Goal: Task Accomplishment & Management: Use online tool/utility

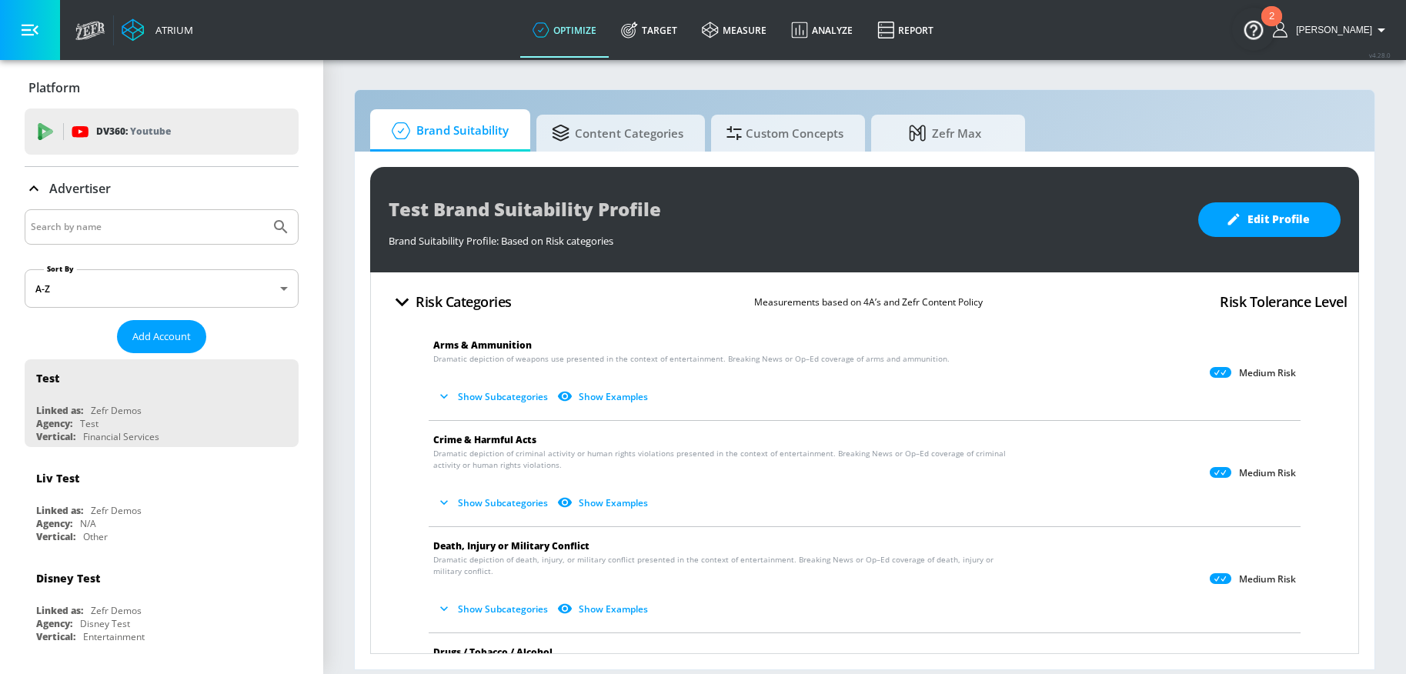
click at [199, 231] on input "Search by name" at bounding box center [147, 227] width 233 height 20
drag, startPoint x: 656, startPoint y: 27, endPoint x: 577, endPoint y: 69, distance: 89.2
click at [638, 26] on icon at bounding box center [629, 30] width 17 height 17
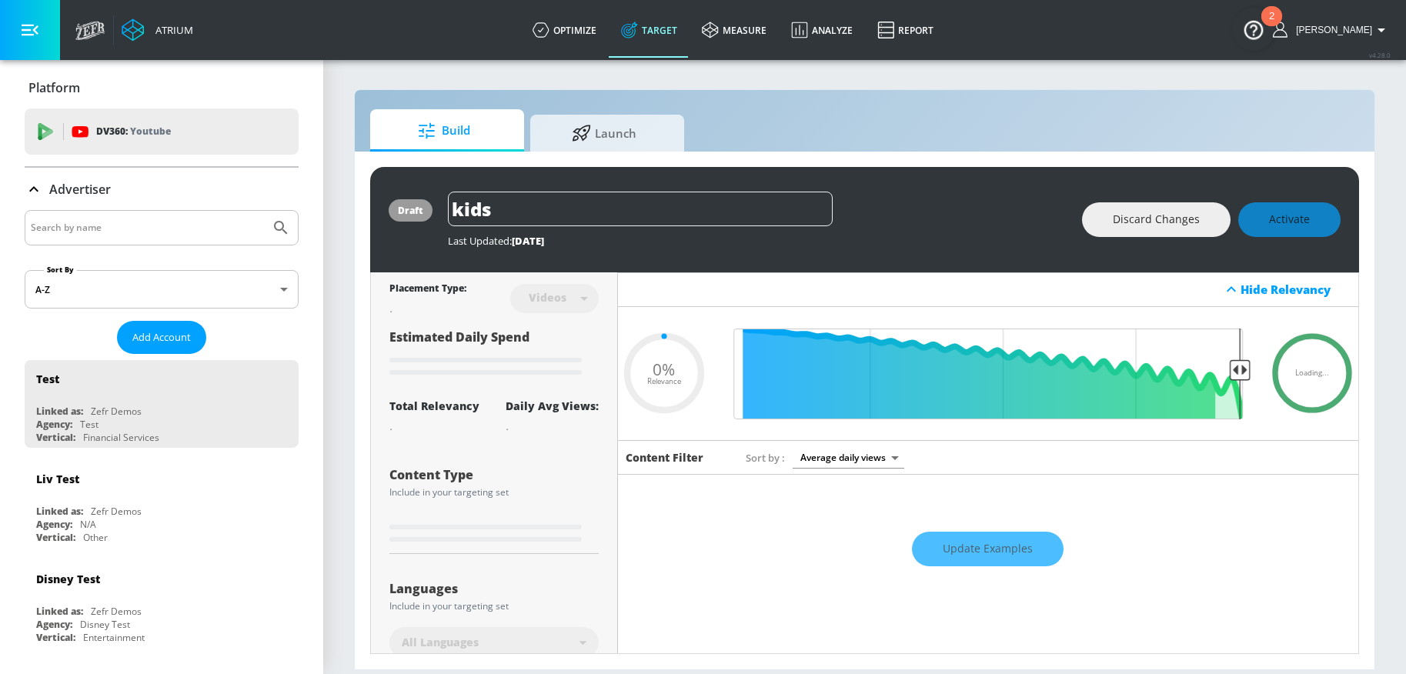
type input "0.05"
click at [193, 229] on input "Search by name" at bounding box center [147, 228] width 233 height 20
type input "molson"
click at [264, 211] on button "Submit Search" at bounding box center [281, 228] width 34 height 34
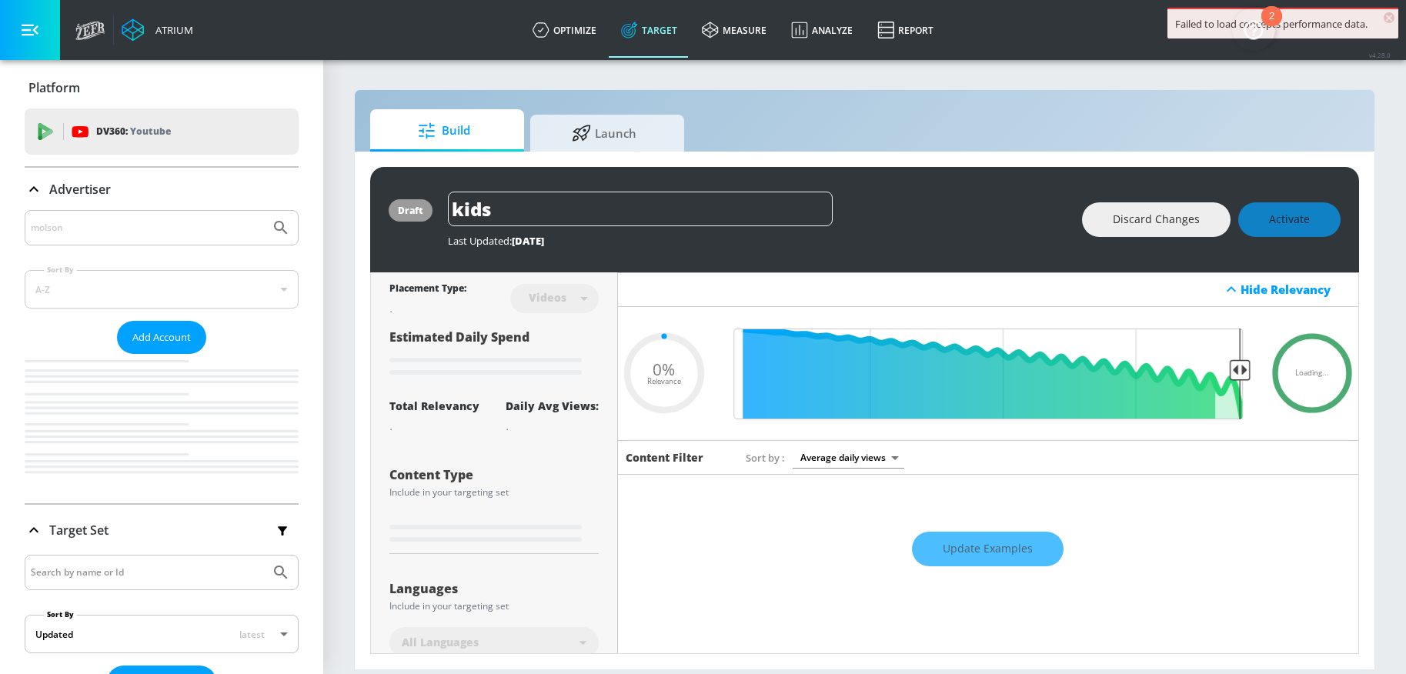
type input "0.89"
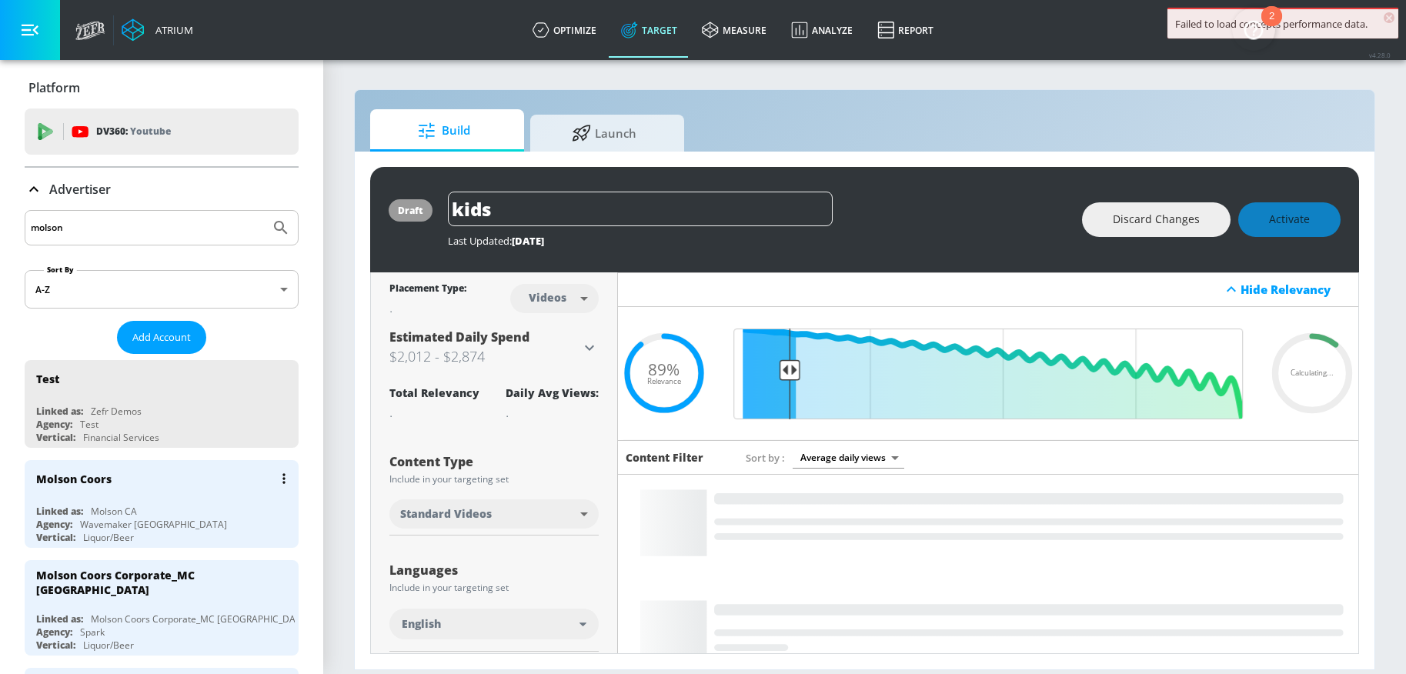
click at [139, 527] on div "Wavemaker [GEOGRAPHIC_DATA]" at bounding box center [153, 524] width 147 height 13
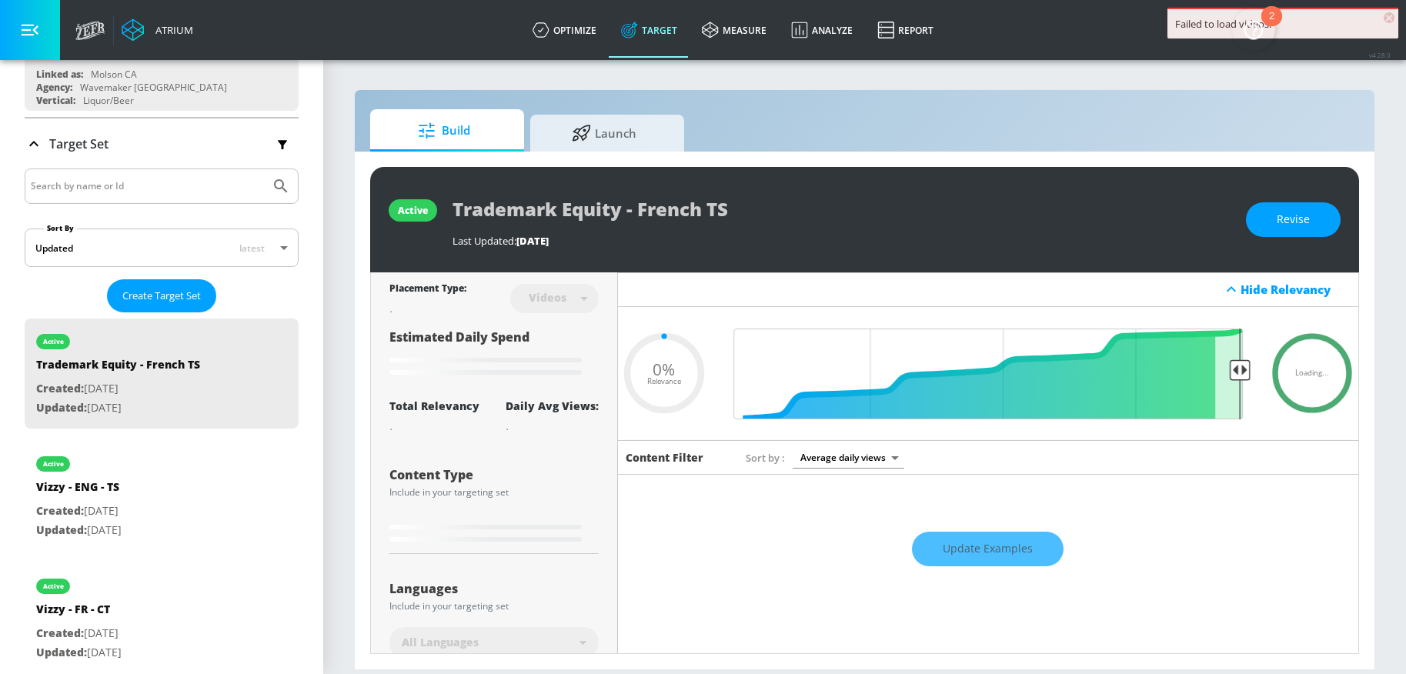
scroll to position [206, 0]
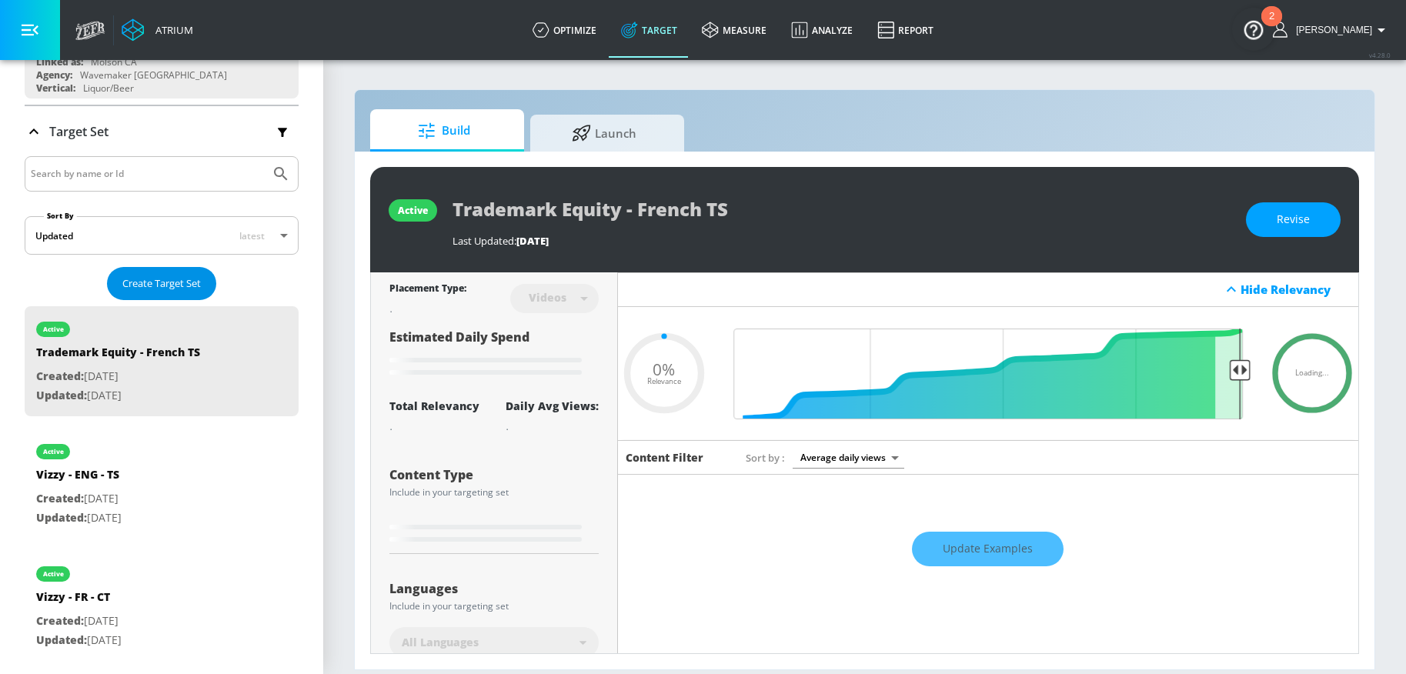
type input "0.18"
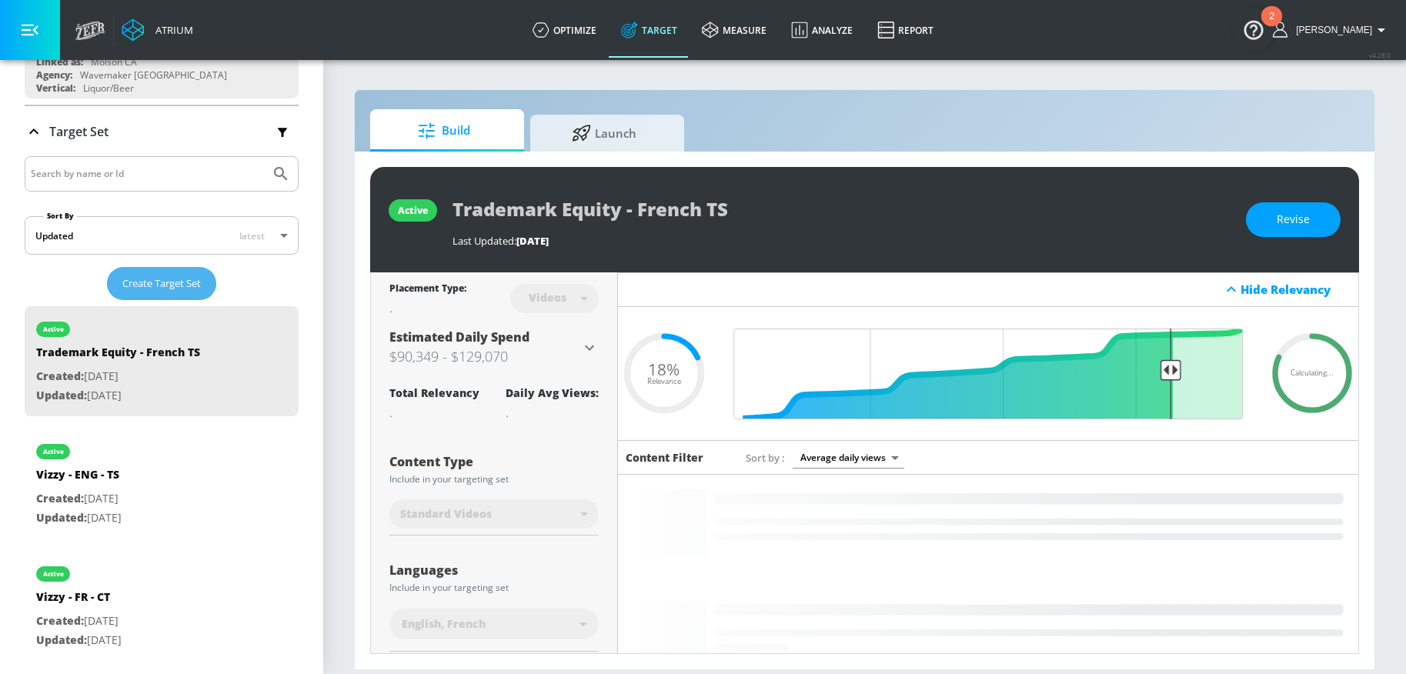
click at [185, 287] on span "Create Target Set" at bounding box center [161, 284] width 79 height 18
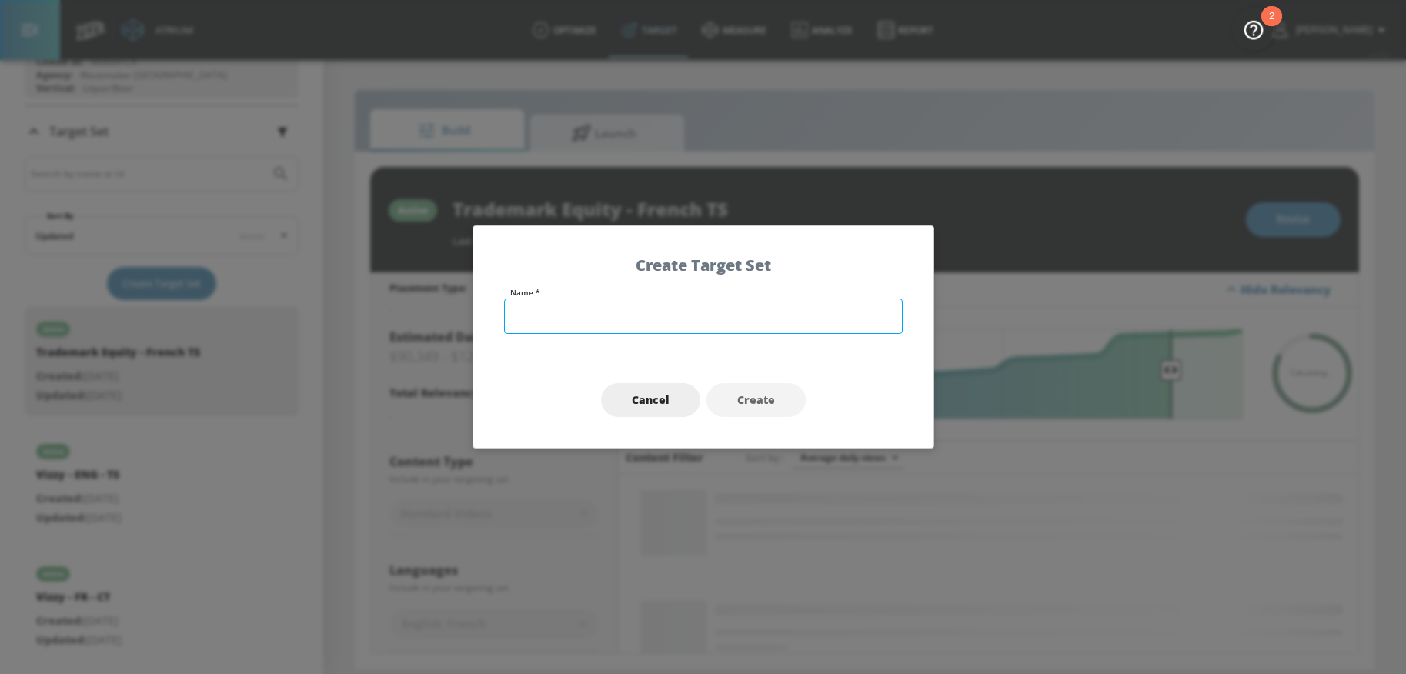
click at [729, 306] on input "text" at bounding box center [703, 316] width 399 height 35
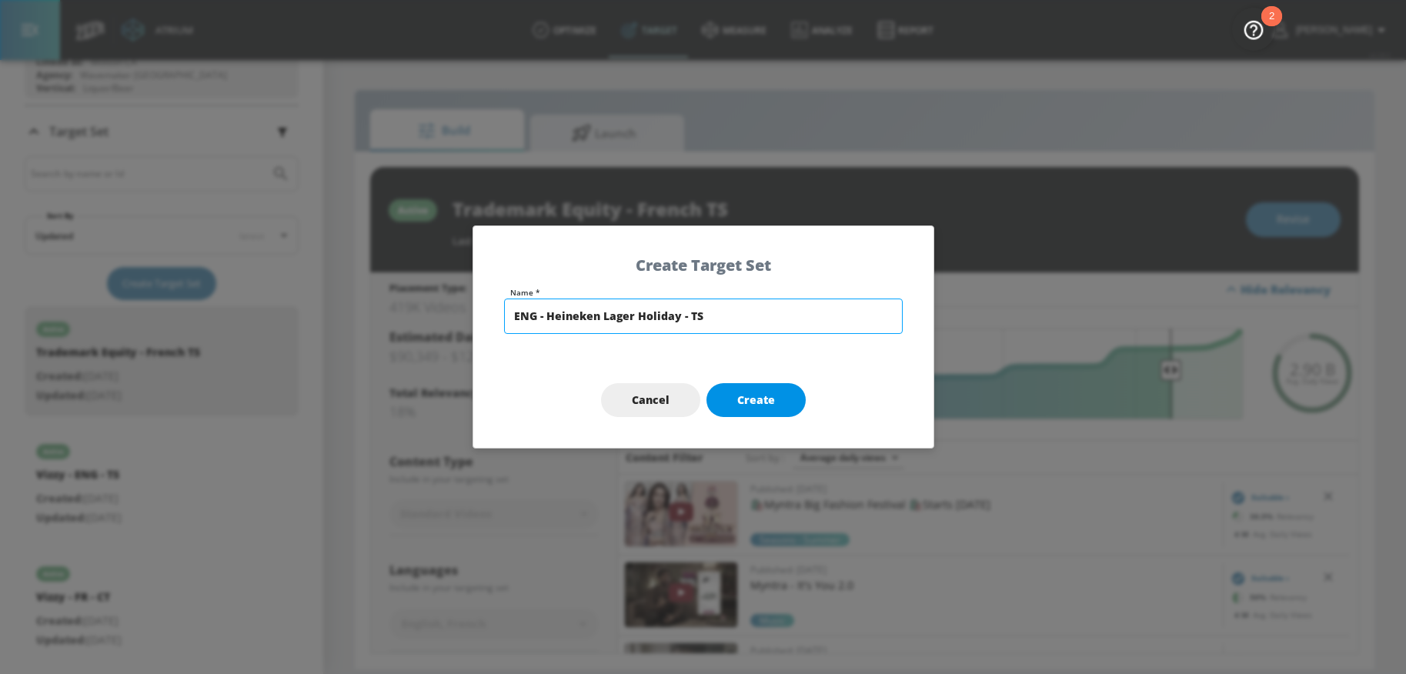
type input "ENG - Heineken Lager Holiday - TS"
click at [760, 398] on span "Create" at bounding box center [756, 400] width 38 height 19
type input "ENG - Heineken Lager Holiday - TS"
type input "channels"
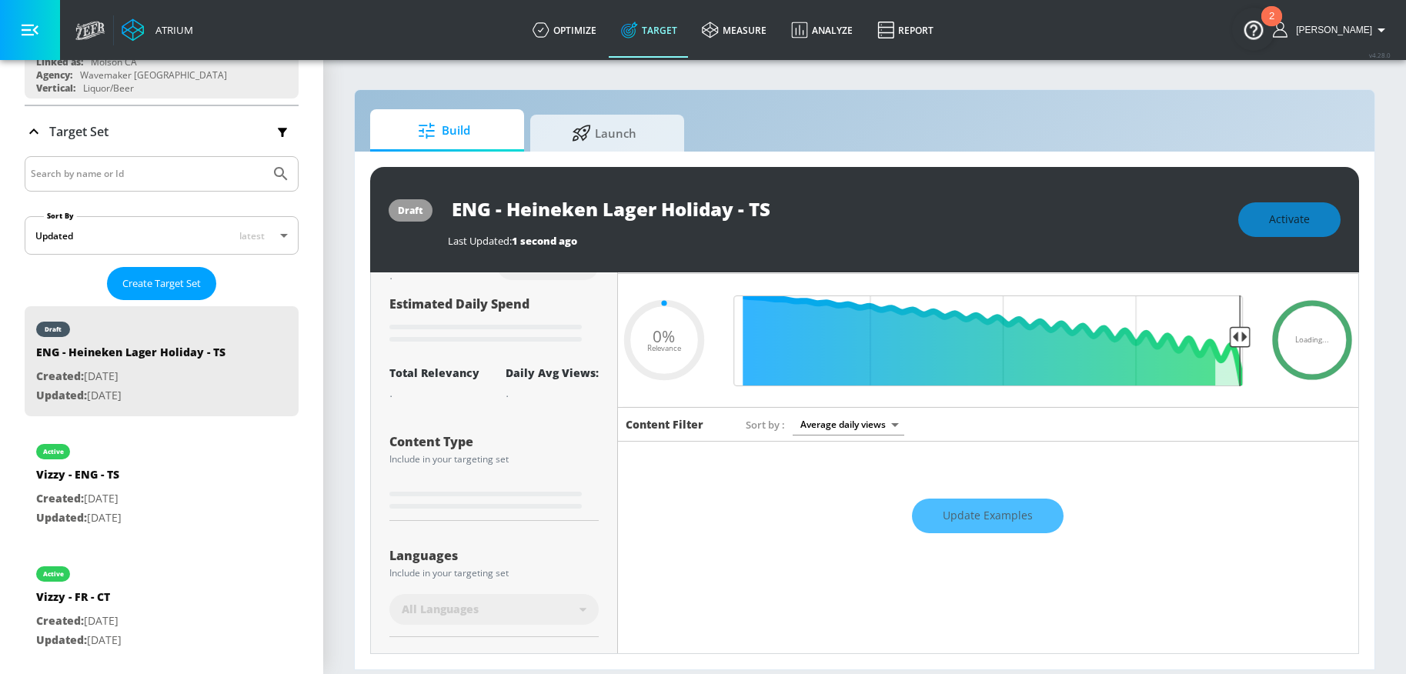
type input "0.7"
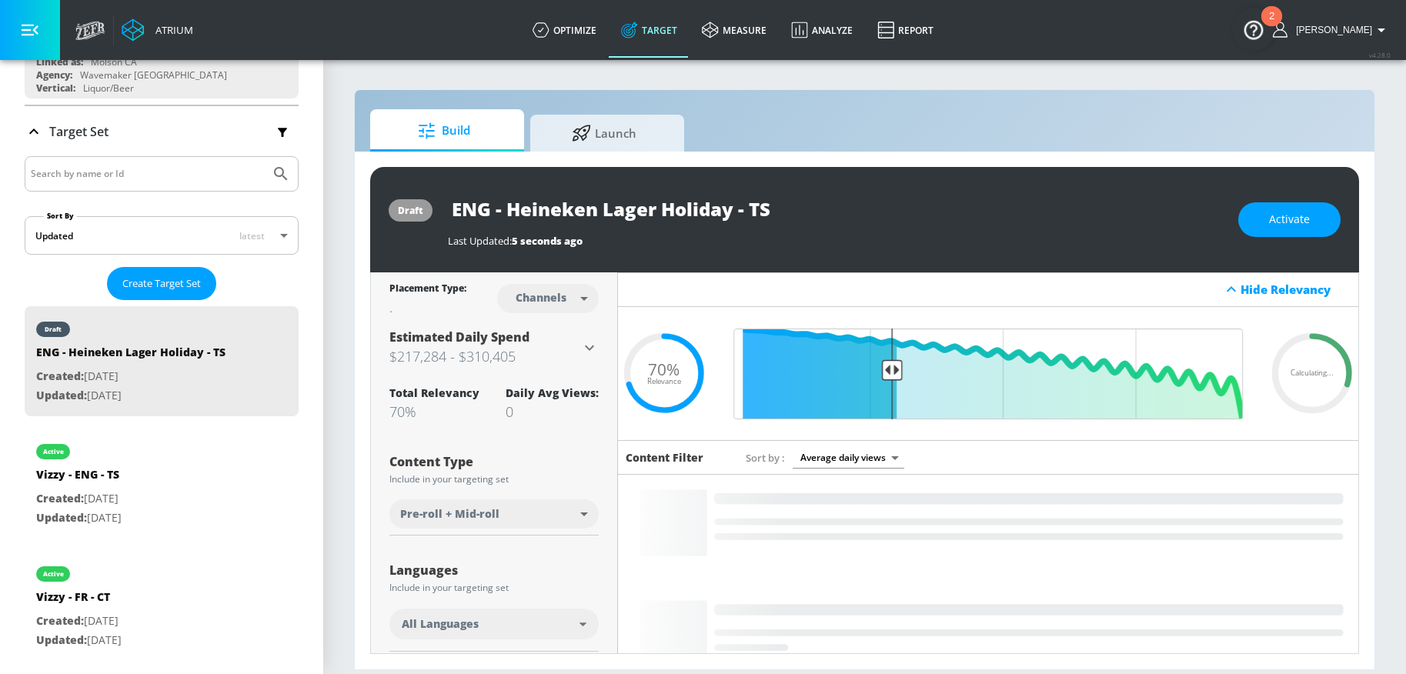
click at [556, 294] on body "Atrium optimize Target measure Analyze Report optimize Target measure Analyze R…" at bounding box center [703, 337] width 1406 height 674
click at [560, 356] on div "Videos" at bounding box center [539, 357] width 44 height 16
type input "videos"
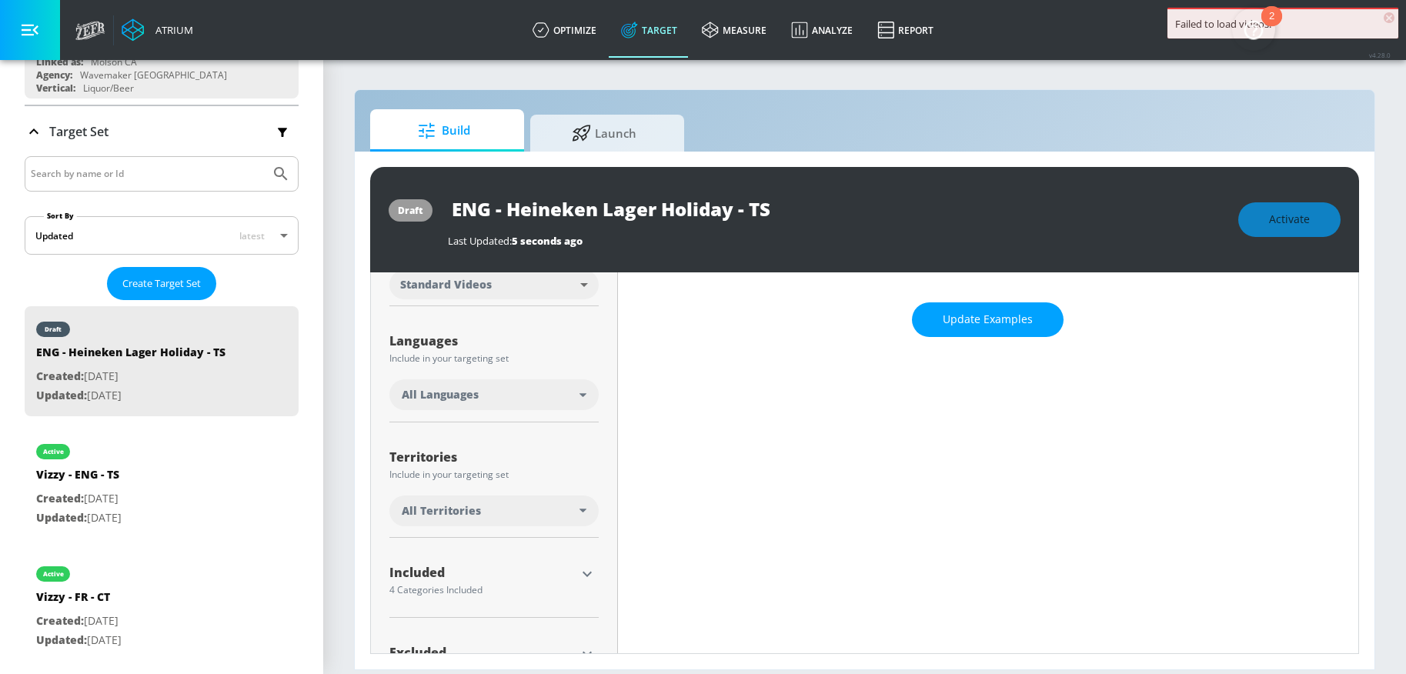
scroll to position [216, 0]
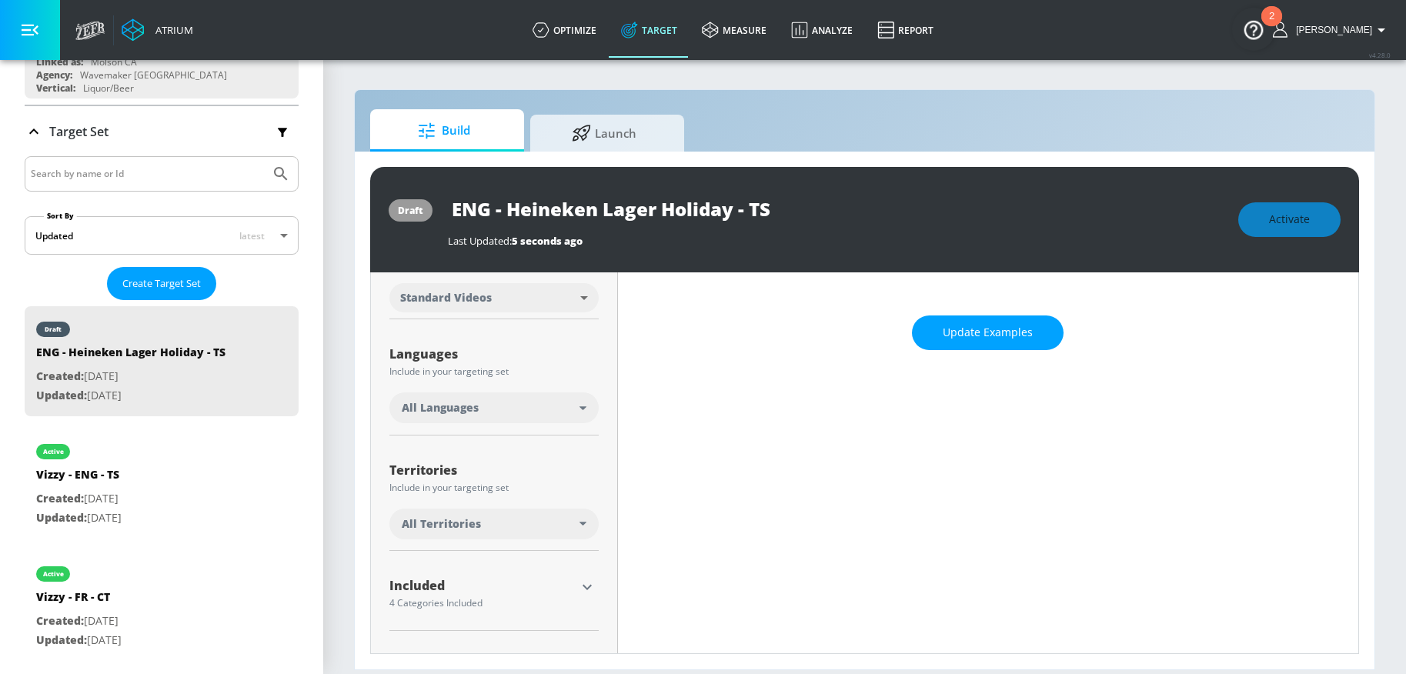
click at [490, 406] on div "All Languages" at bounding box center [491, 407] width 178 height 15
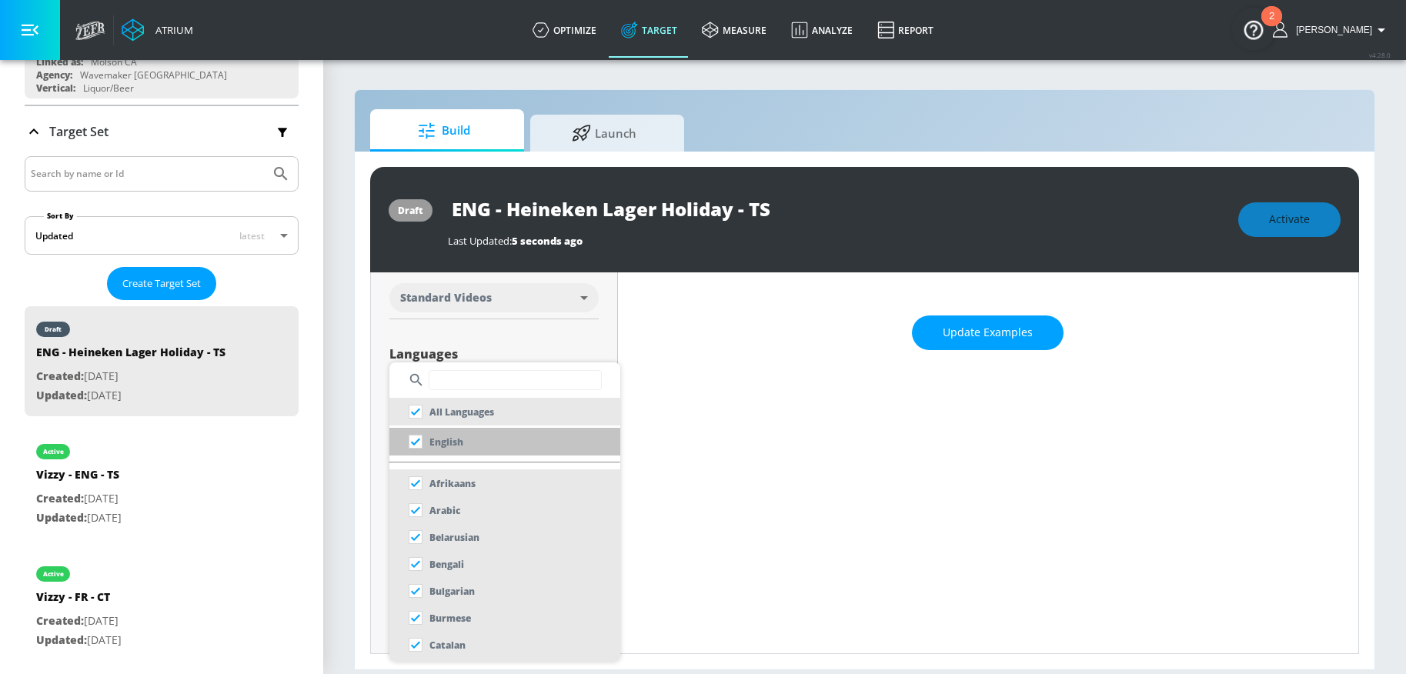
click at [471, 440] on li "English" at bounding box center [504, 442] width 231 height 28
checkbox input "false"
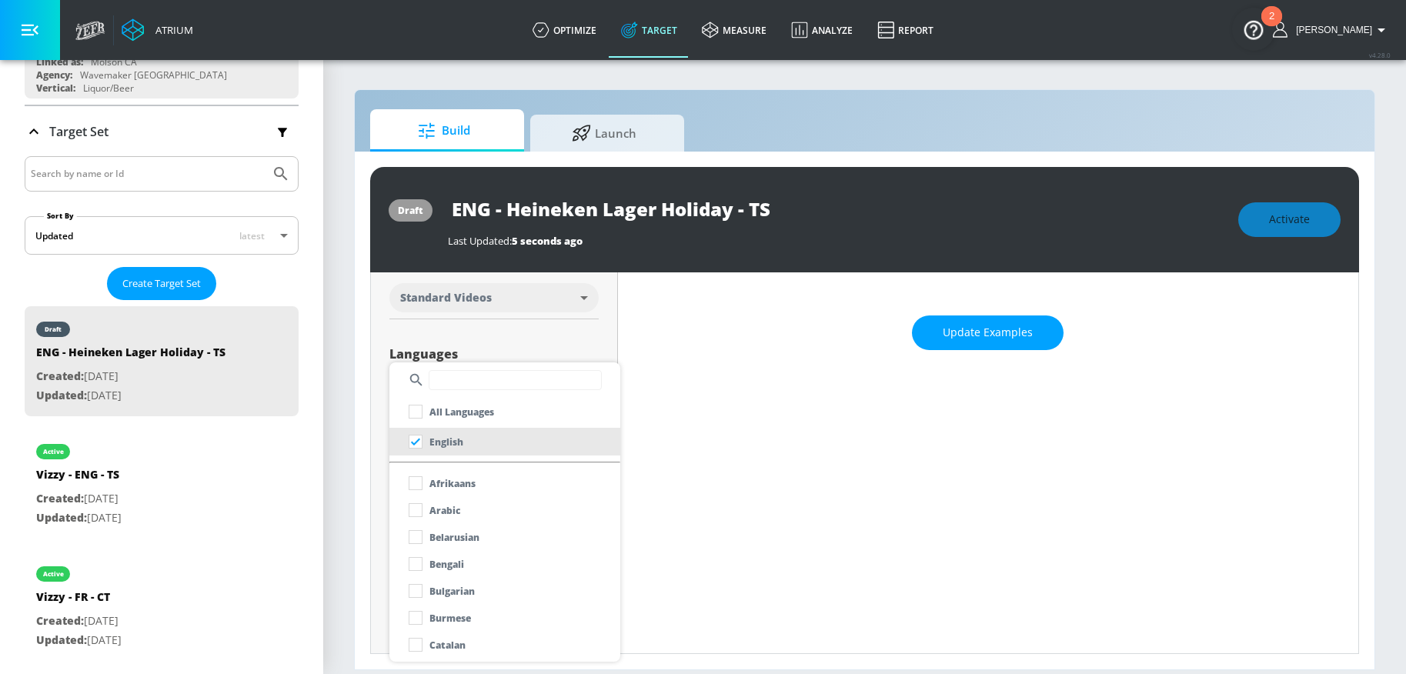
click at [340, 463] on div at bounding box center [703, 337] width 1406 height 674
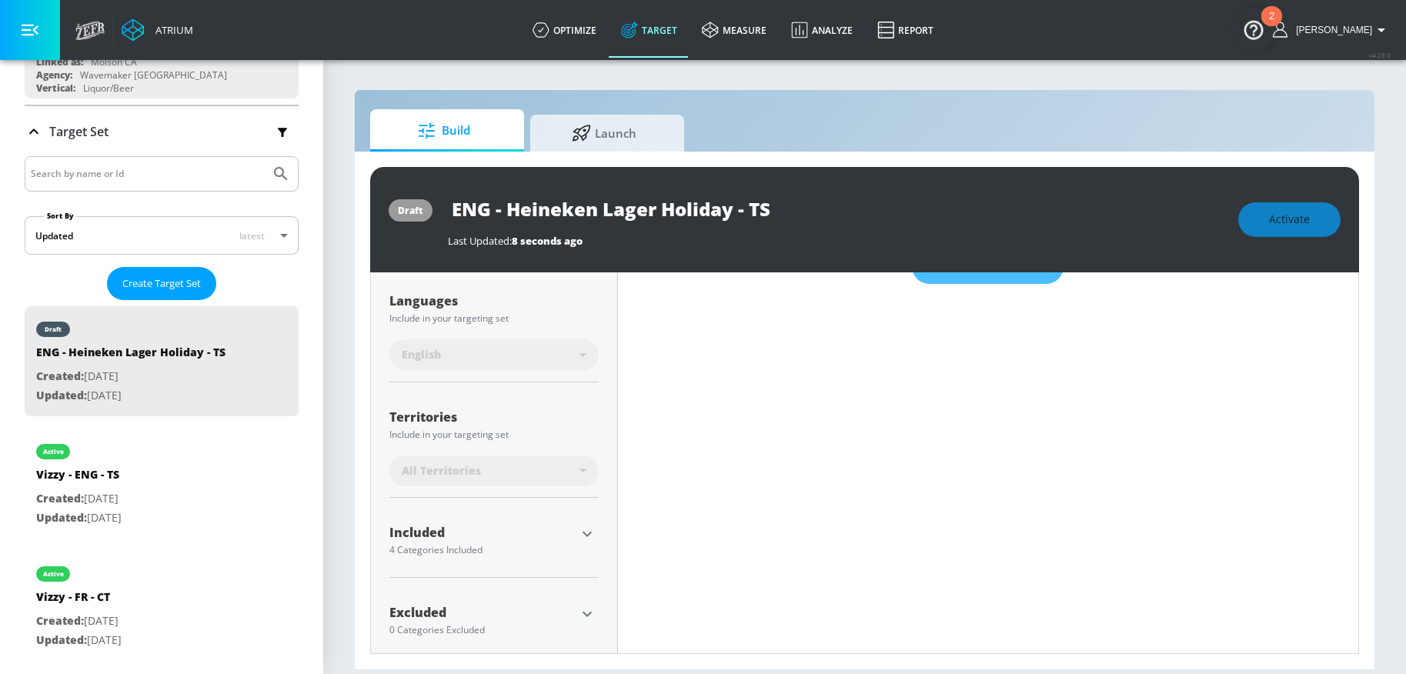
scroll to position [299, 0]
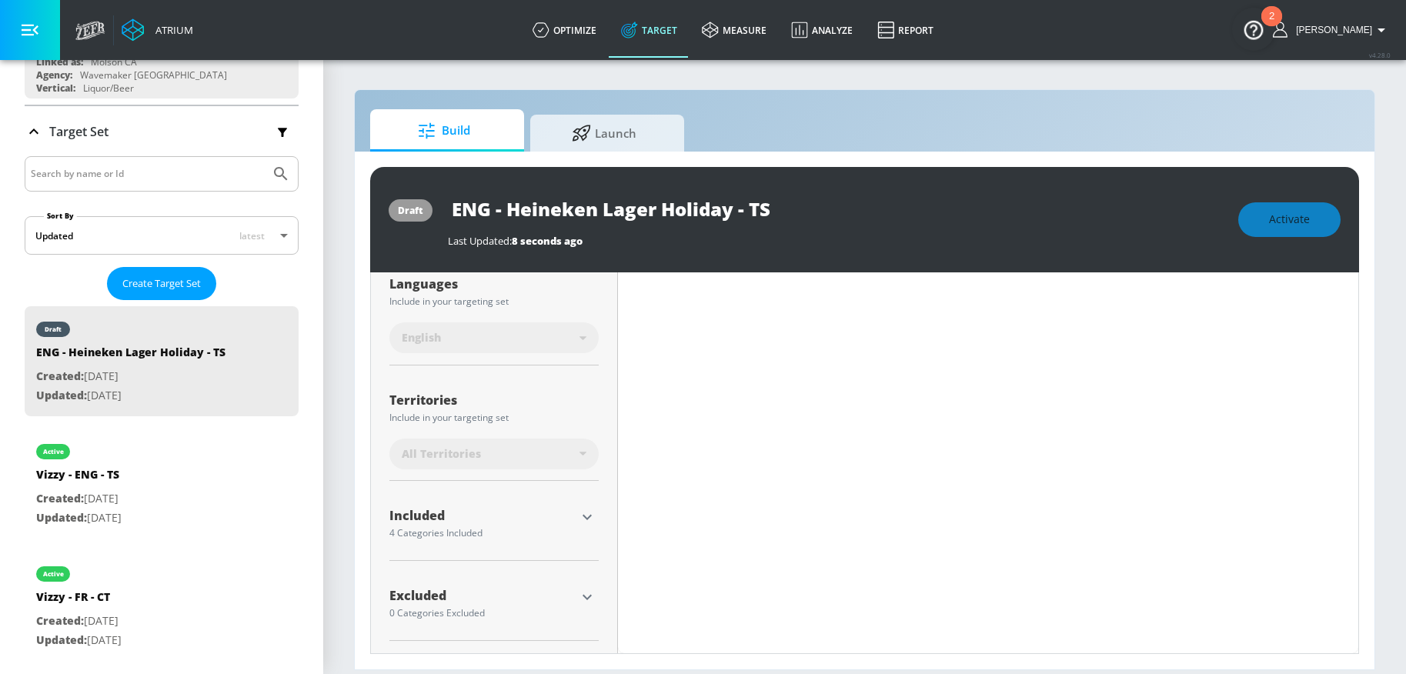
click at [578, 523] on icon "button" at bounding box center [587, 517] width 18 height 18
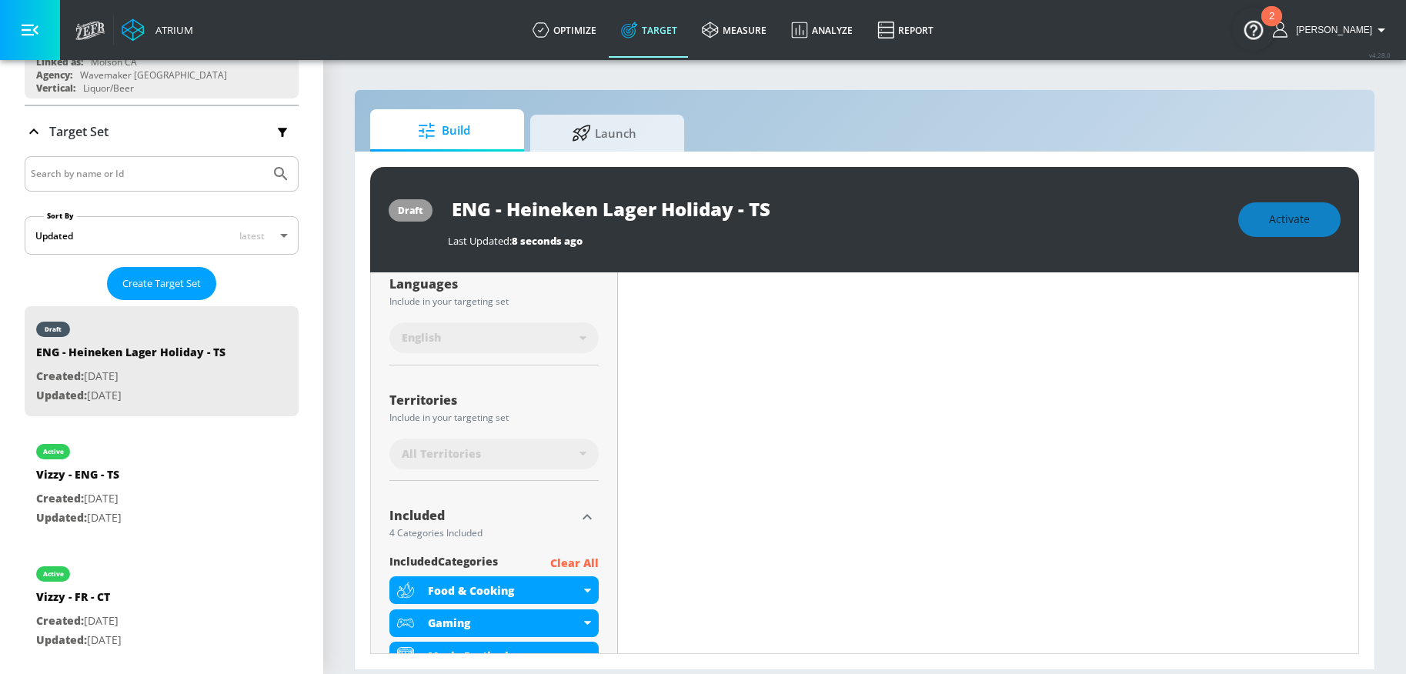
click at [580, 557] on p "Clear All" at bounding box center [574, 563] width 48 height 19
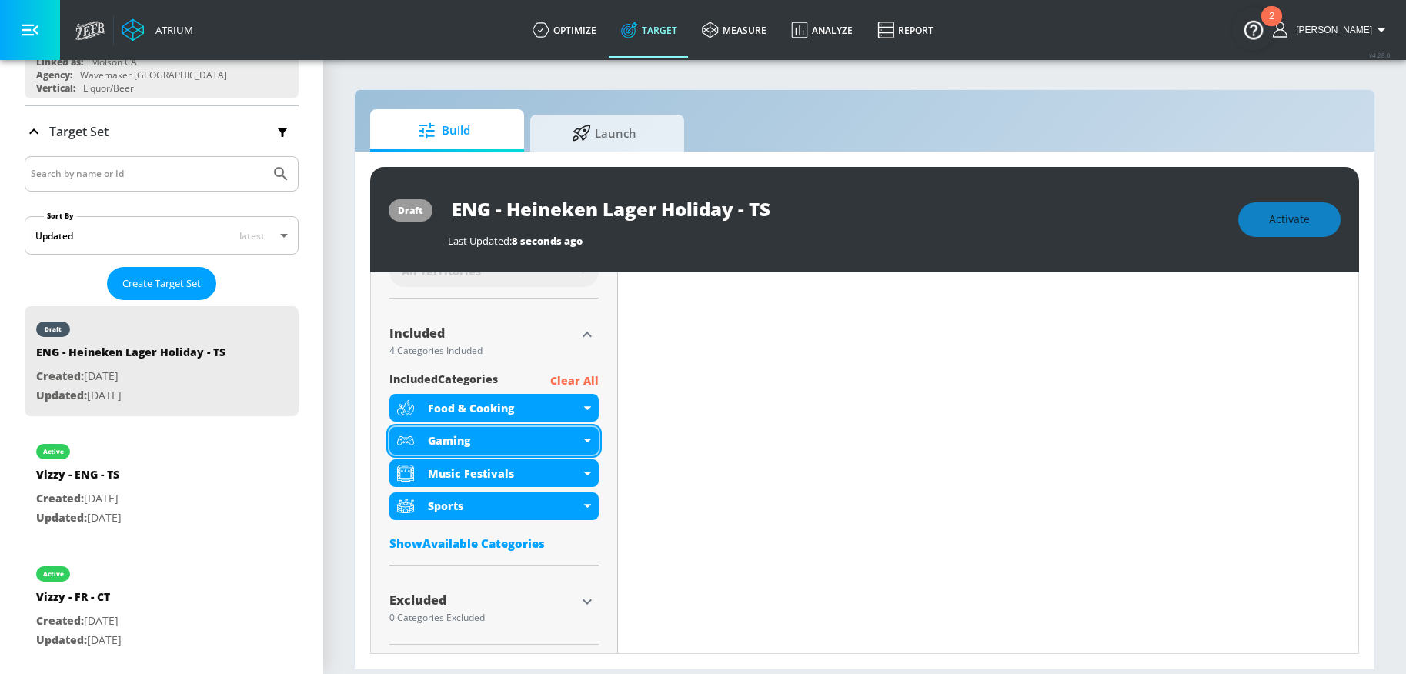
scroll to position [486, 0]
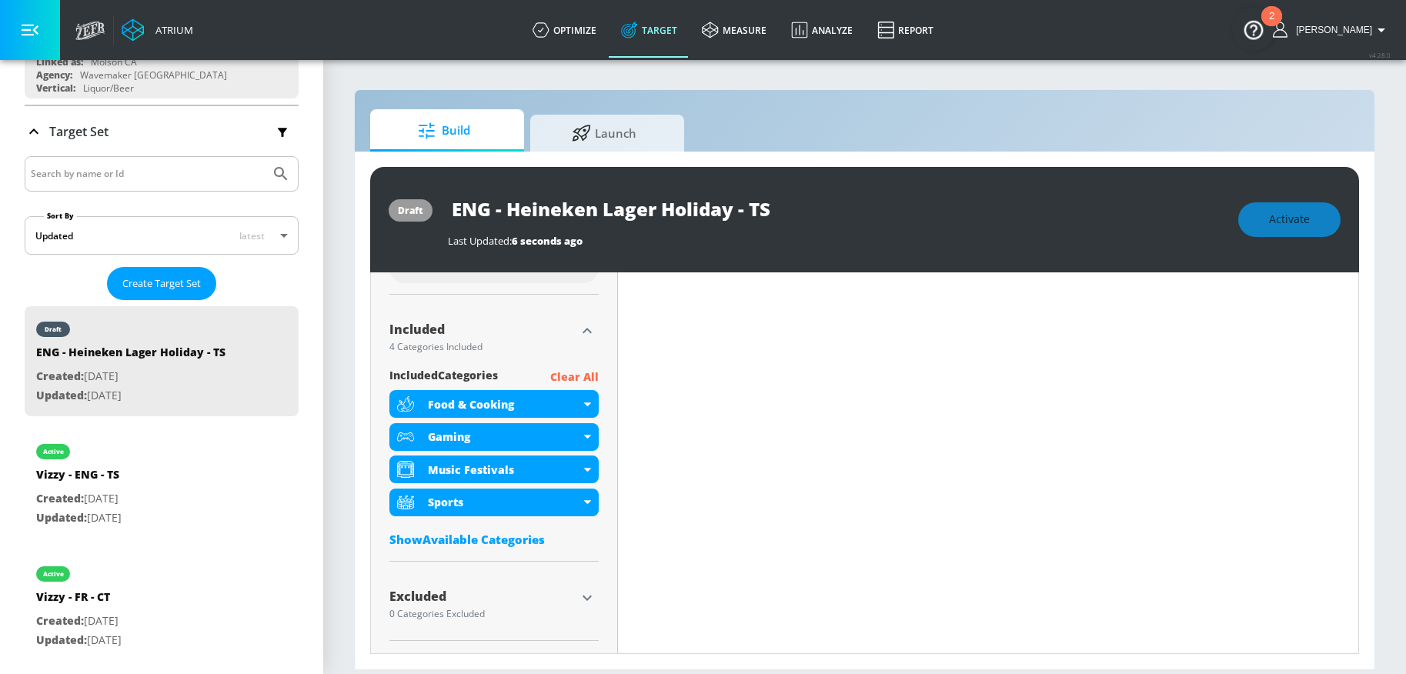
click at [571, 377] on p "Clear All" at bounding box center [574, 377] width 48 height 19
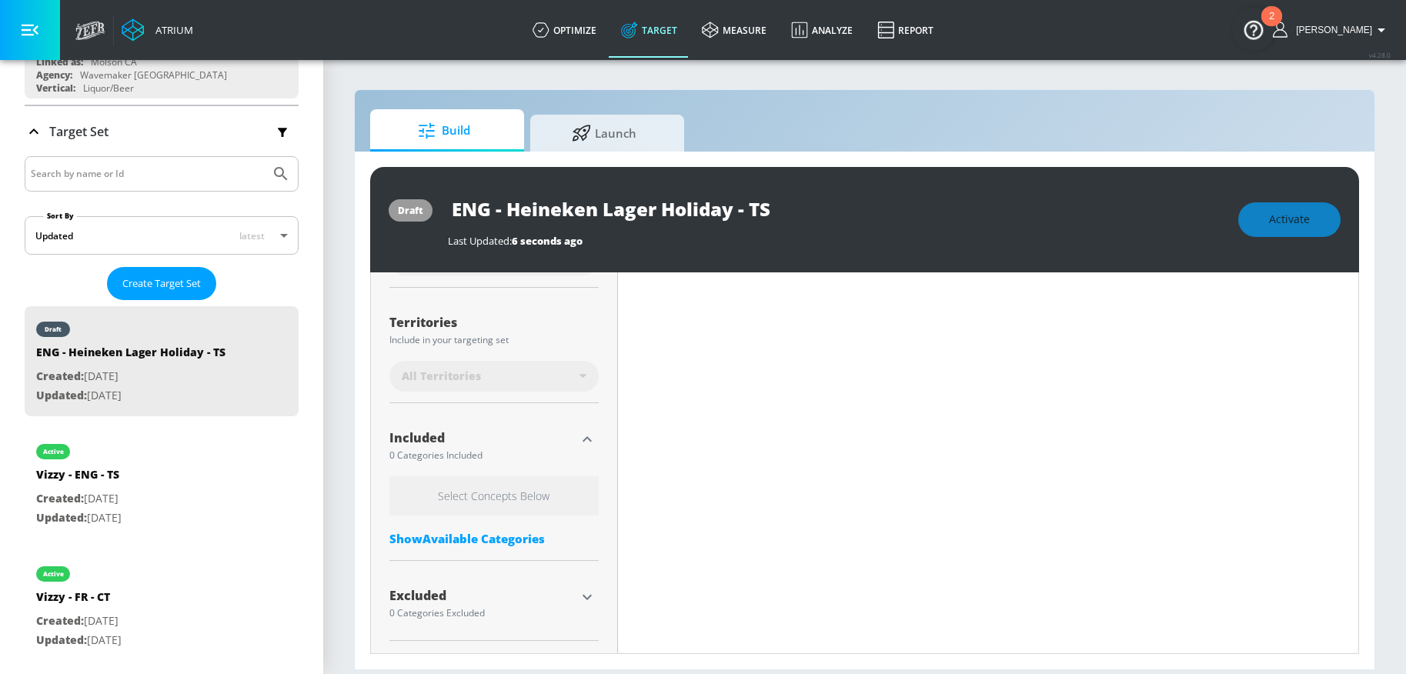
scroll to position [377, 0]
click at [493, 540] on div "Show Available Categories" at bounding box center [493, 538] width 209 height 15
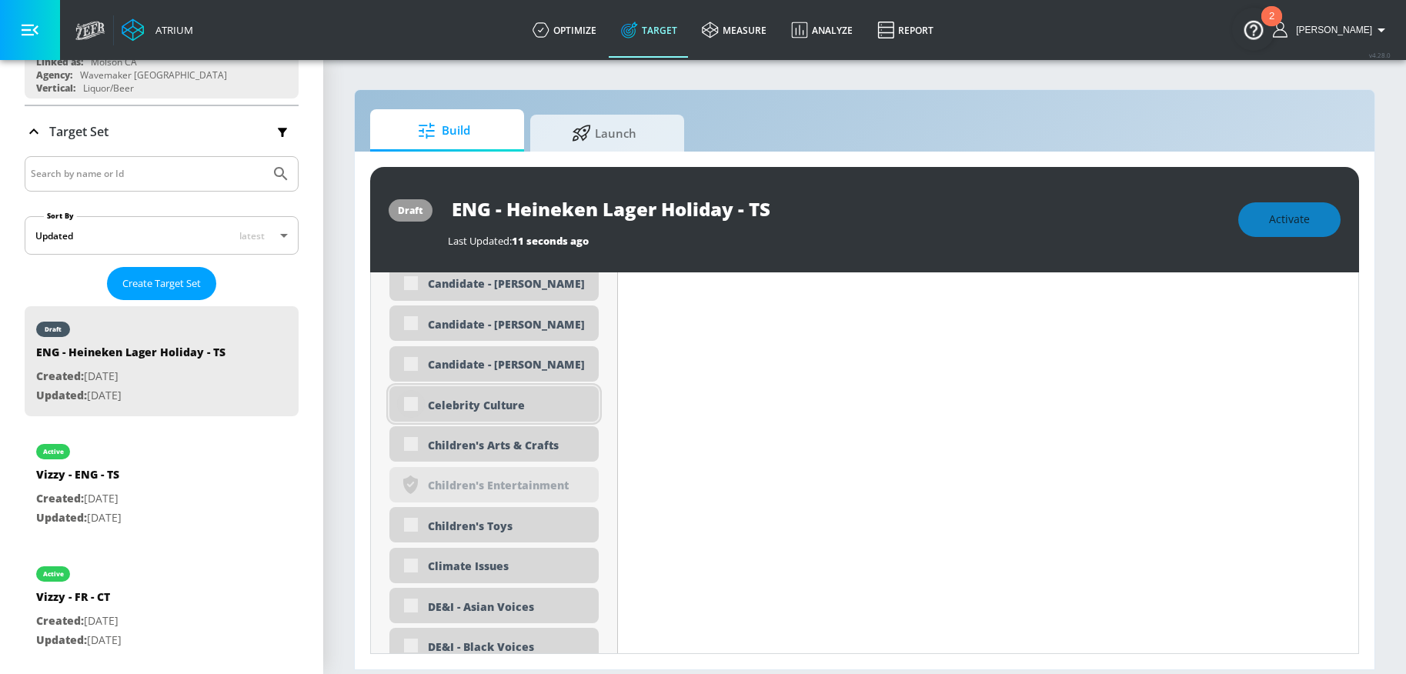
scroll to position [1095, 0]
click at [403, 443] on input "checkbox" at bounding box center [411, 444] width 28 height 28
checkbox input "true"
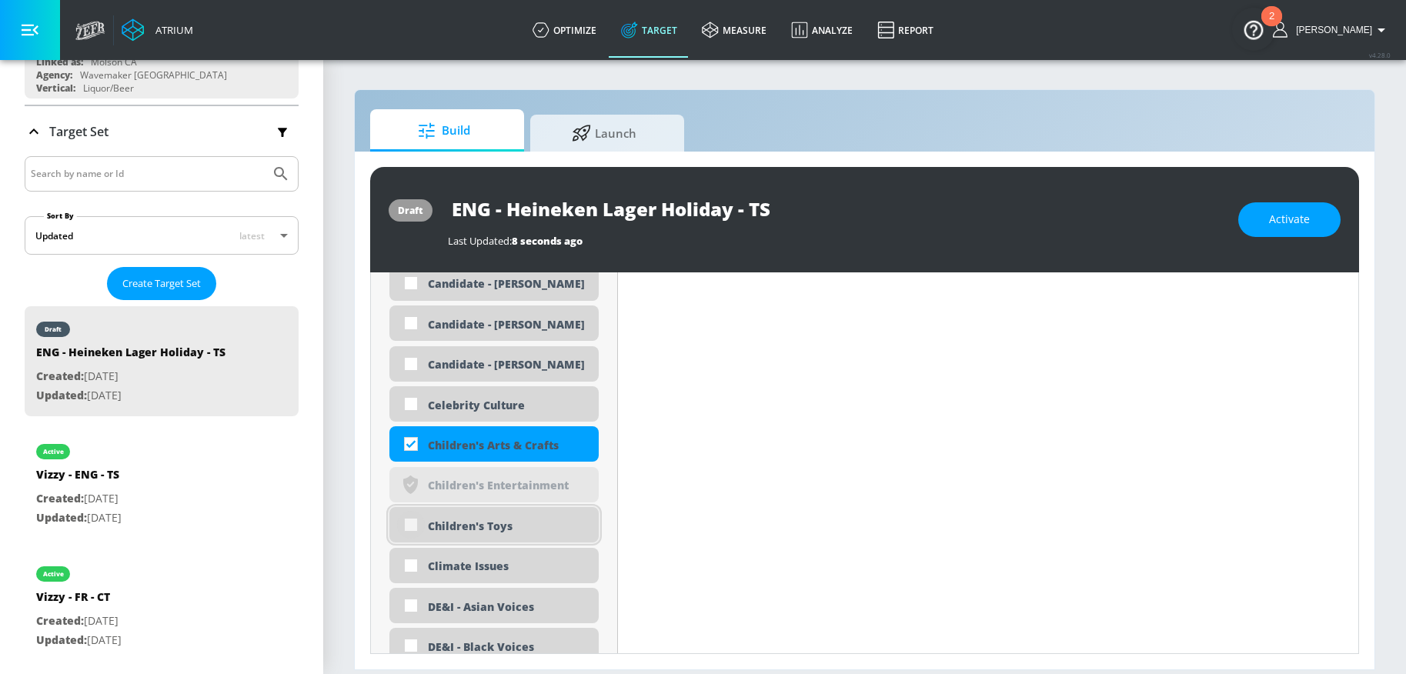
click at [415, 520] on input "checkbox" at bounding box center [411, 525] width 28 height 28
checkbox input "true"
click at [415, 562] on input "checkbox" at bounding box center [411, 566] width 28 height 28
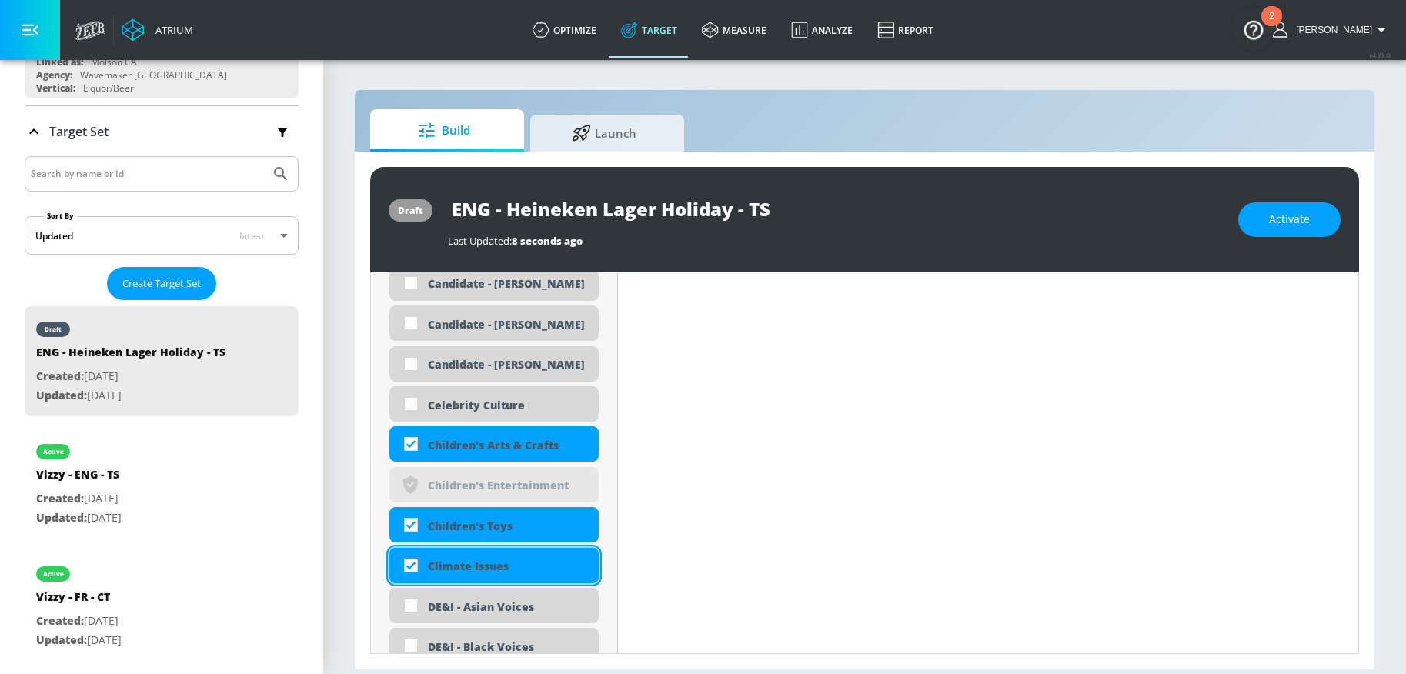
click at [410, 563] on input "checkbox" at bounding box center [411, 566] width 28 height 28
checkbox input "true"
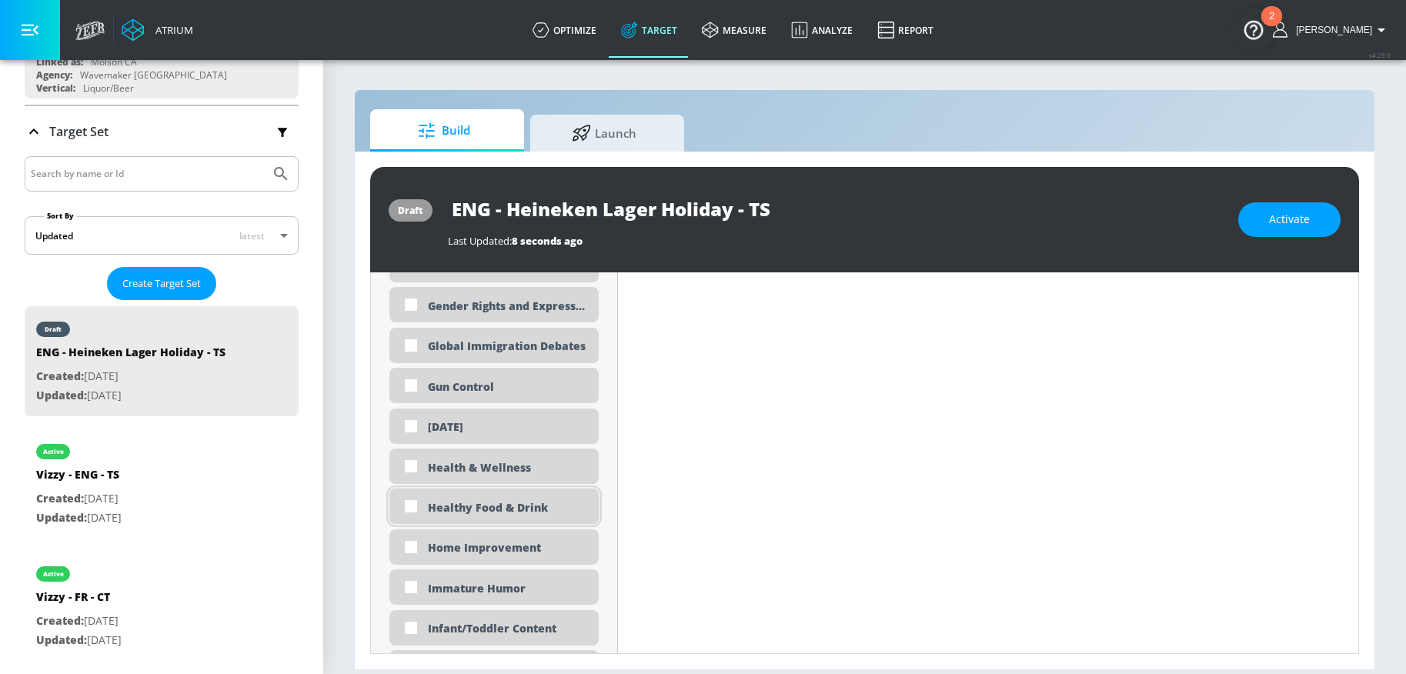
scroll to position [2334, 0]
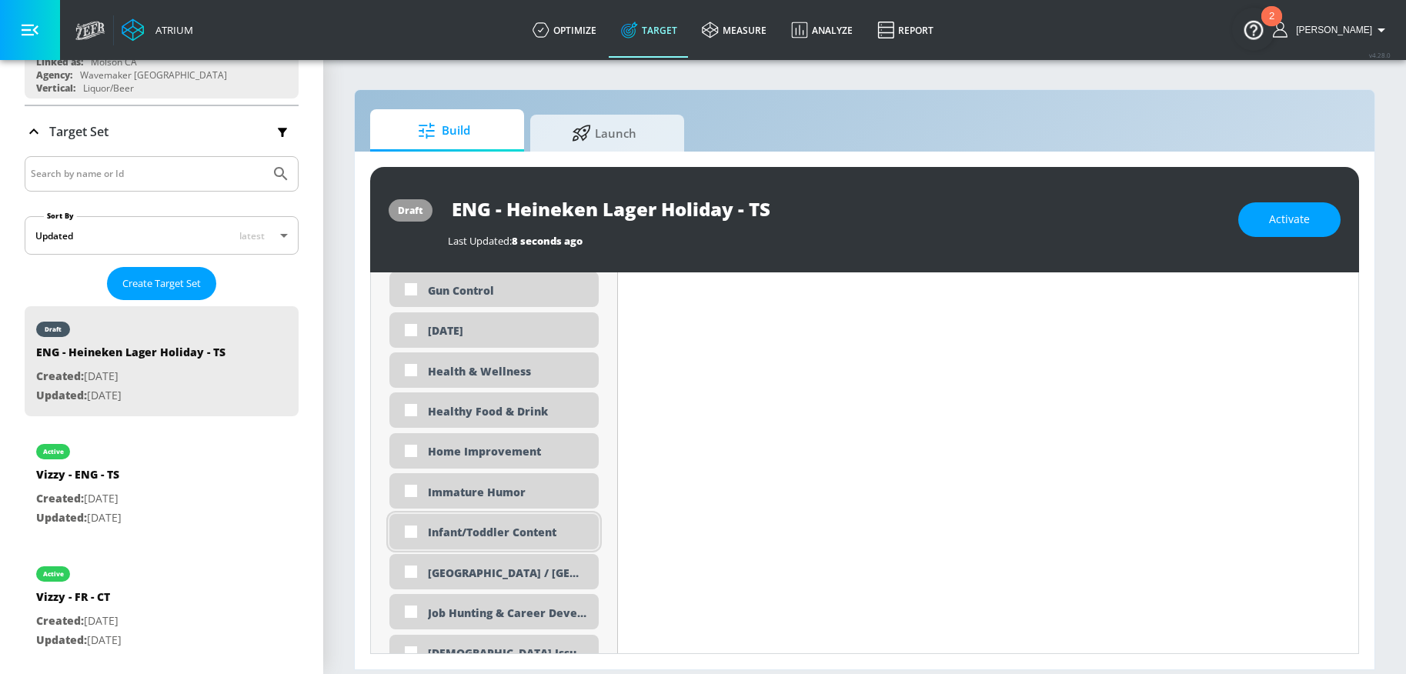
click at [490, 534] on div "Infant/Toddler Content" at bounding box center [507, 532] width 159 height 15
checkbox input "true"
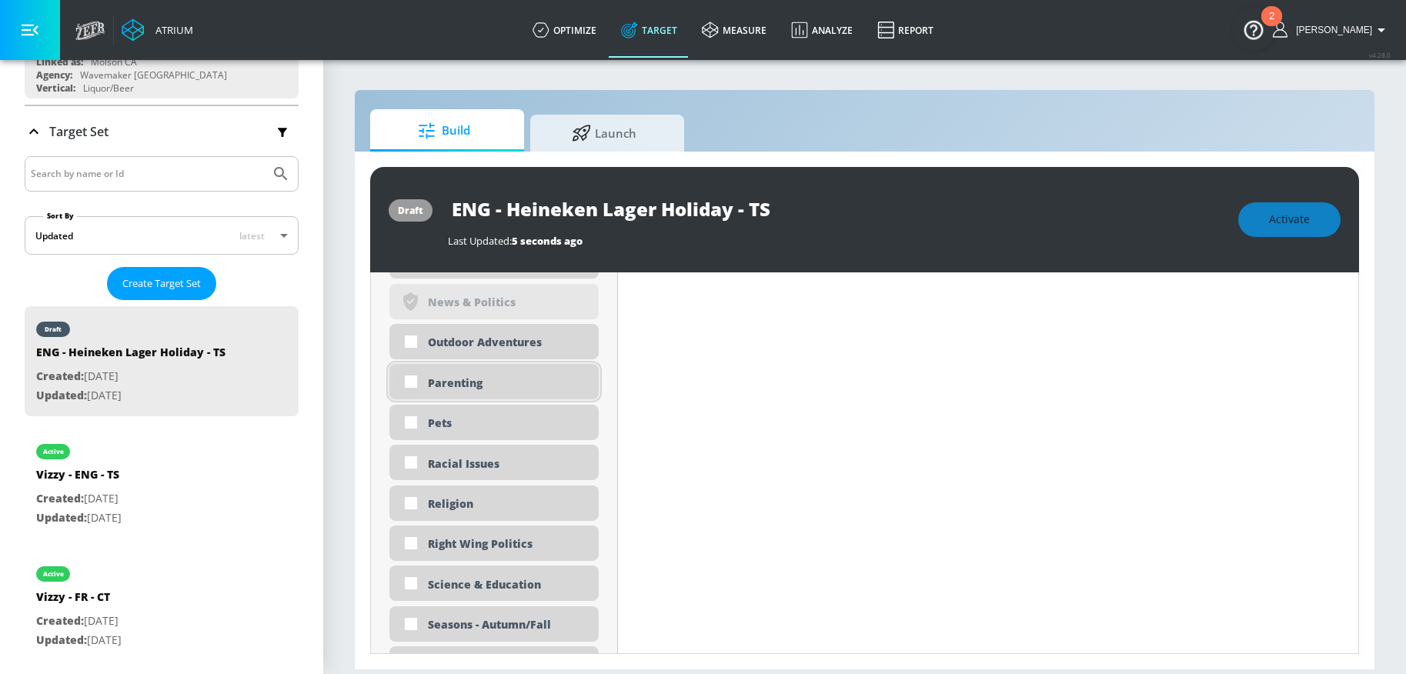
scroll to position [3552, 0]
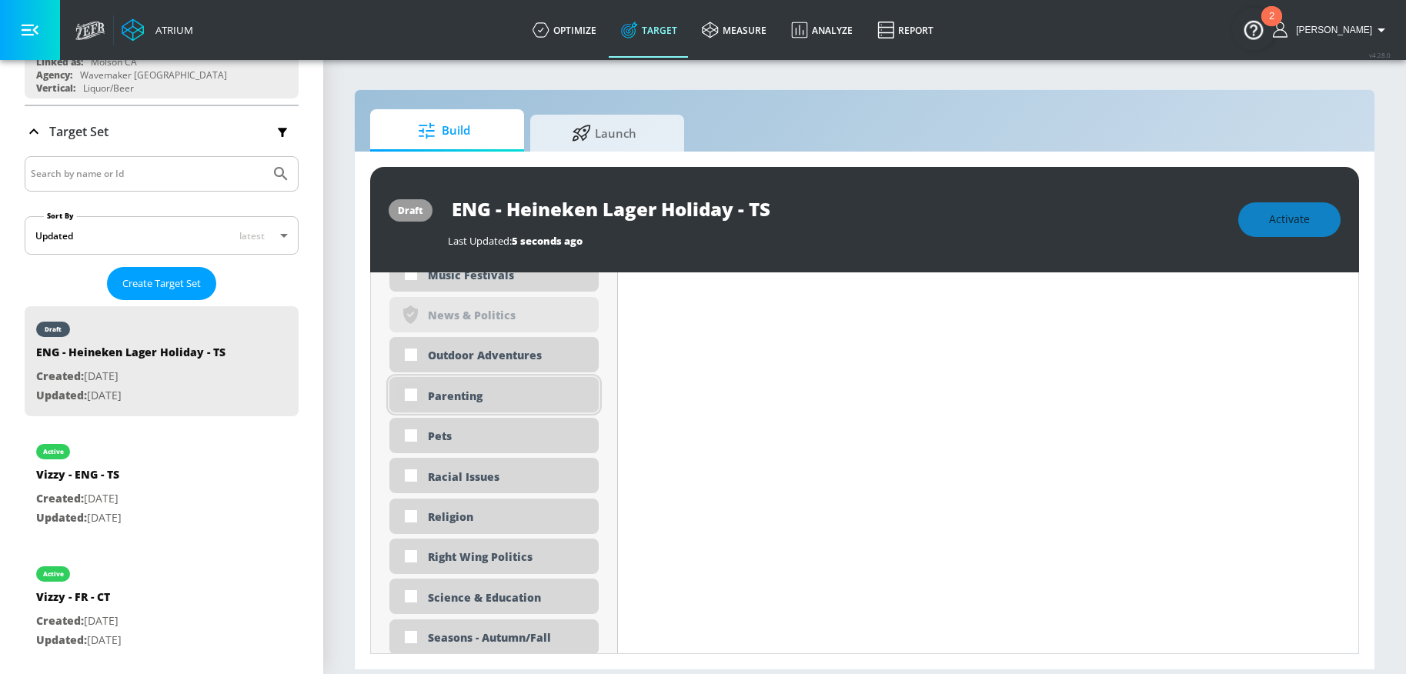
click at [412, 397] on input "checkbox" at bounding box center [411, 395] width 28 height 28
checkbox input "true"
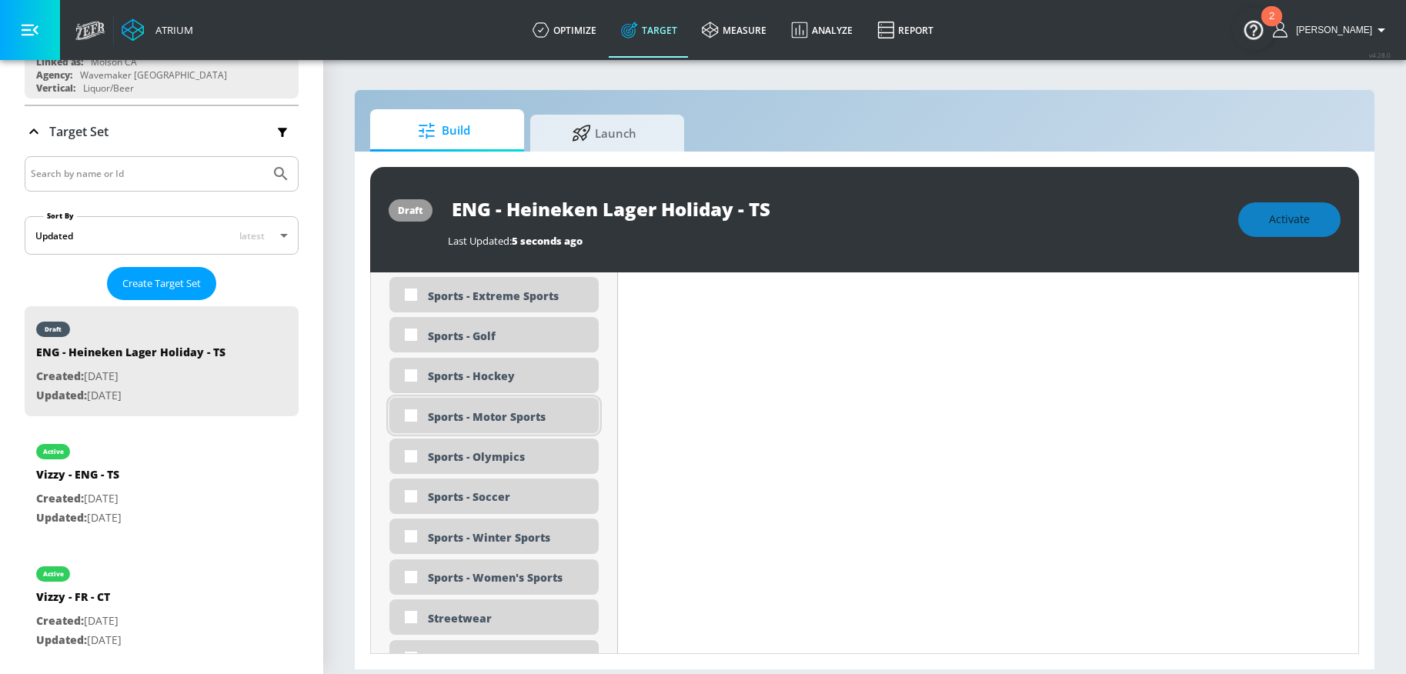
scroll to position [4317, 0]
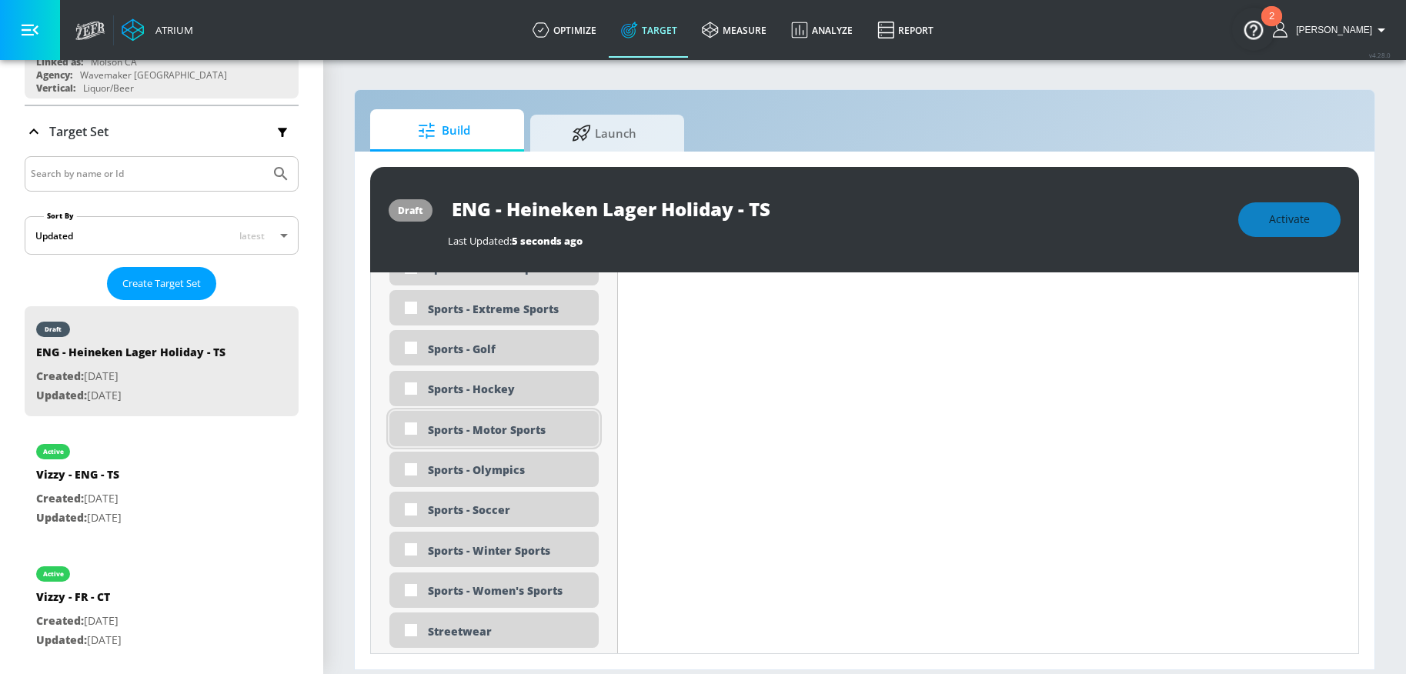
click at [425, 432] on div "Sports - Motor Sports" at bounding box center [493, 428] width 209 height 35
checkbox input "true"
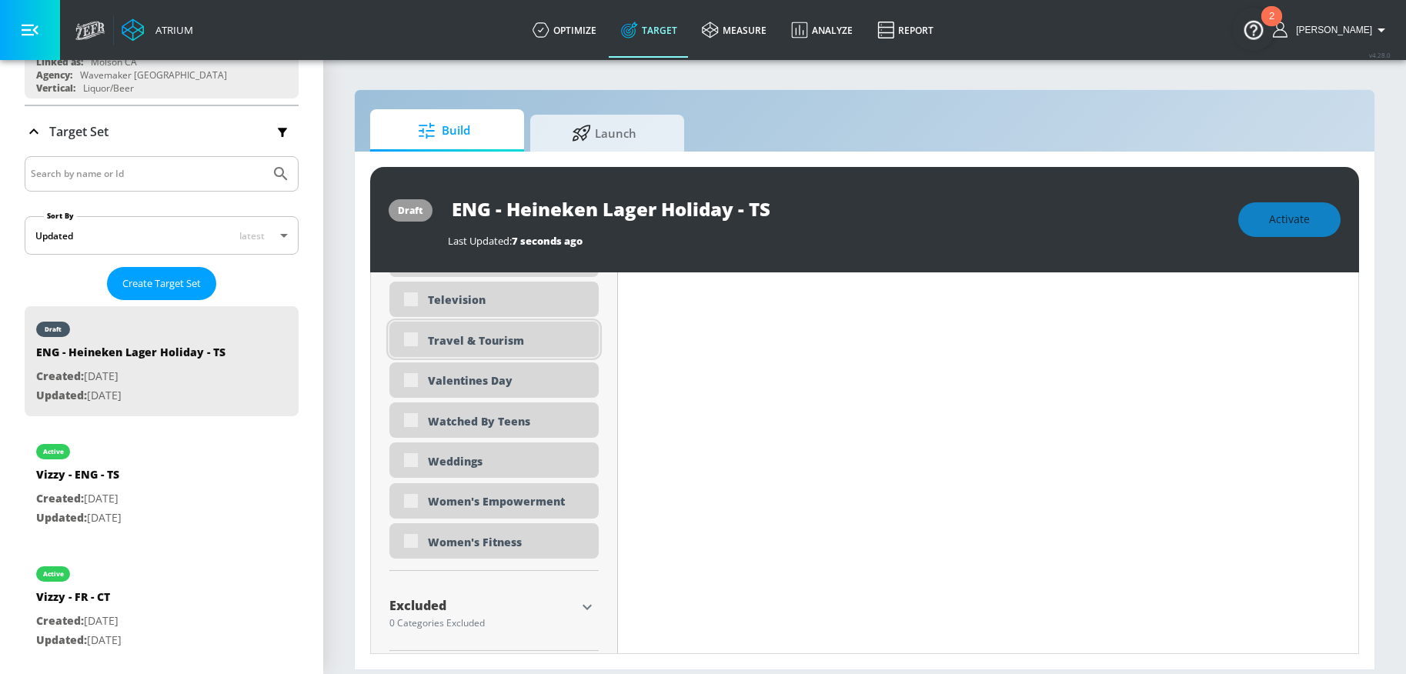
scroll to position [4744, 0]
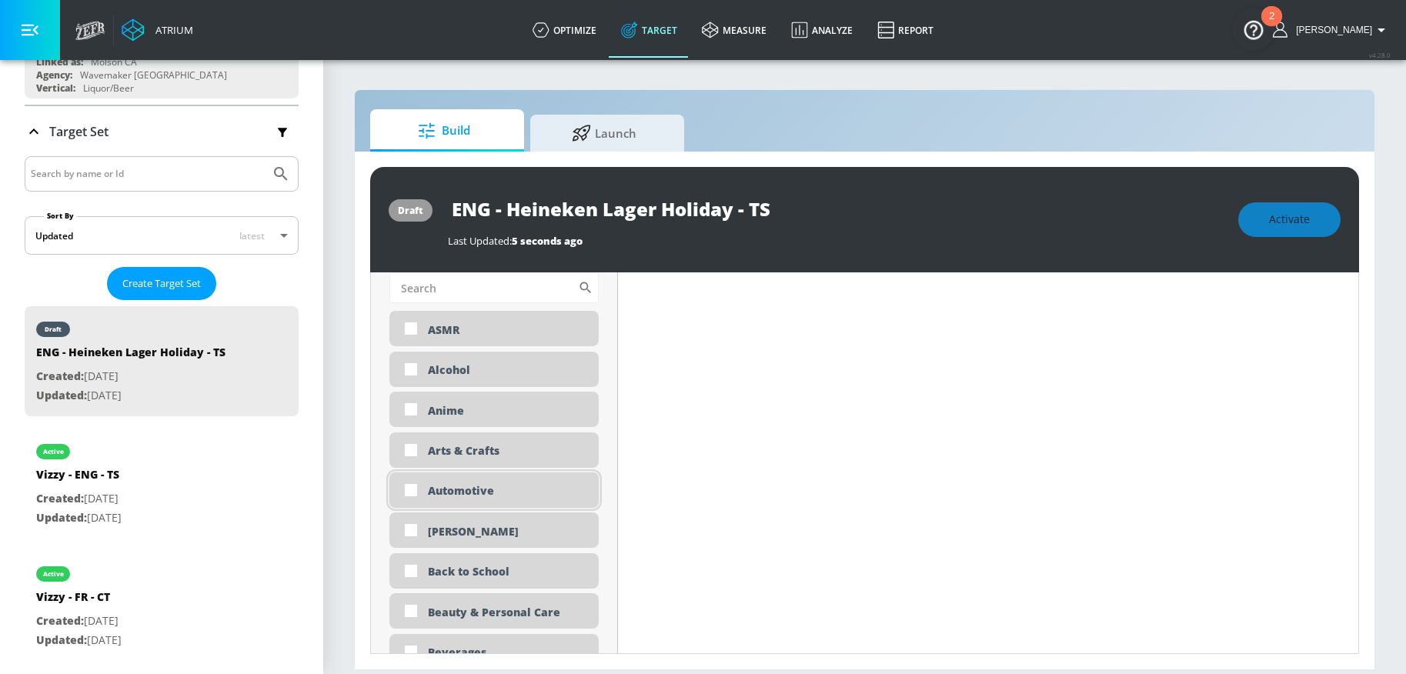
click at [472, 494] on div "Automotive" at bounding box center [507, 490] width 159 height 15
checkbox input "true"
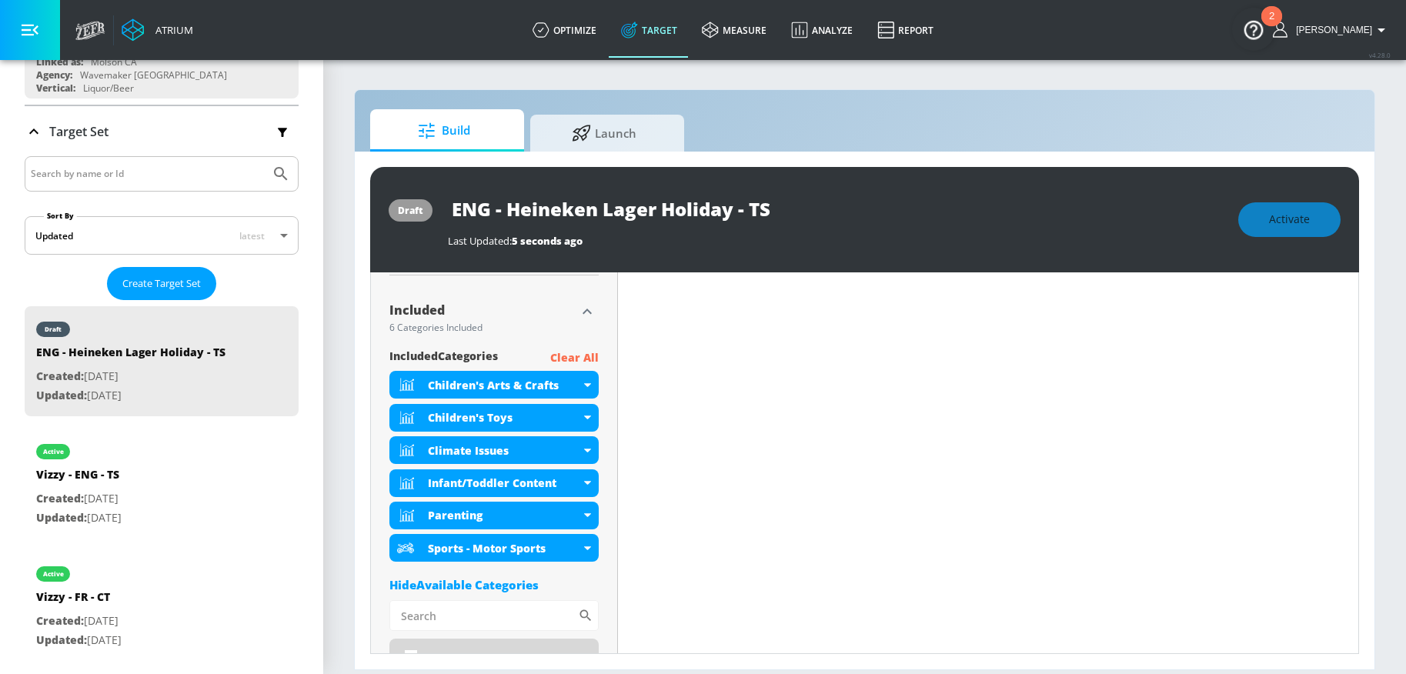
scroll to position [505, 0]
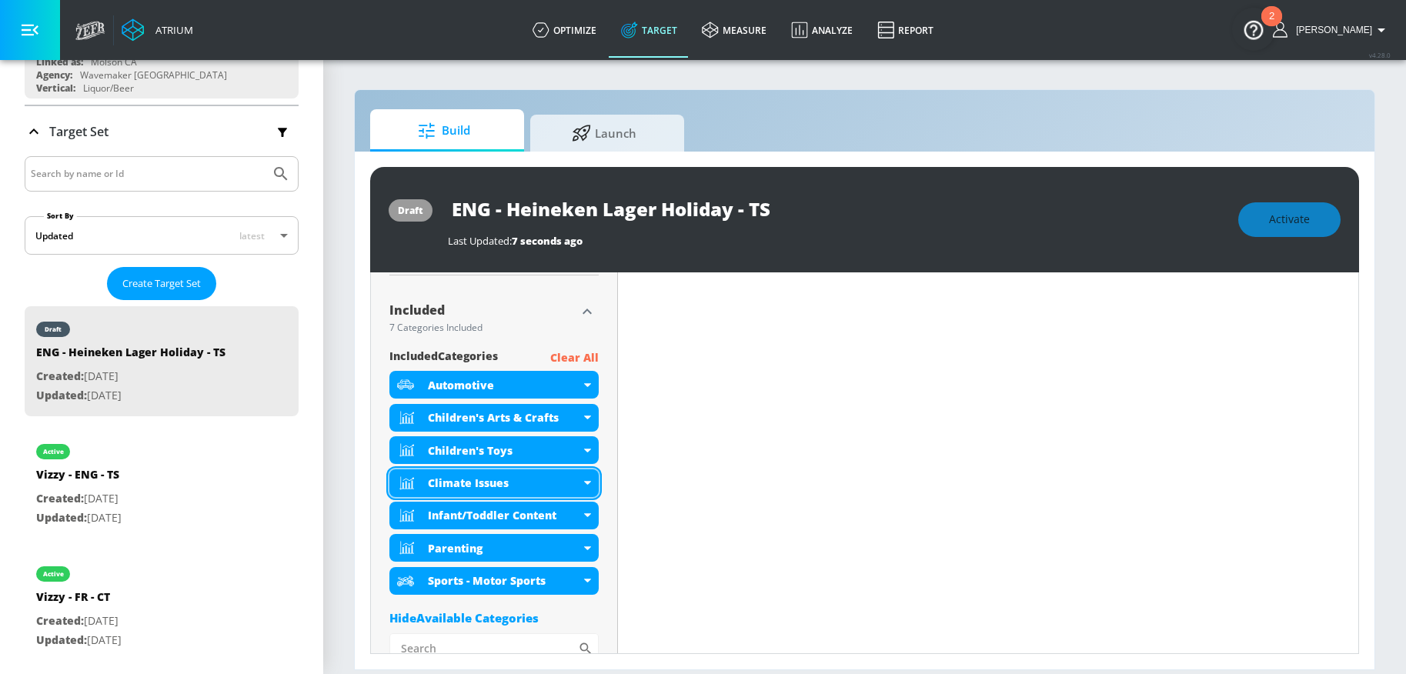
click at [584, 482] on icon at bounding box center [587, 483] width 7 height 4
click at [586, 483] on icon at bounding box center [587, 483] width 7 height 4
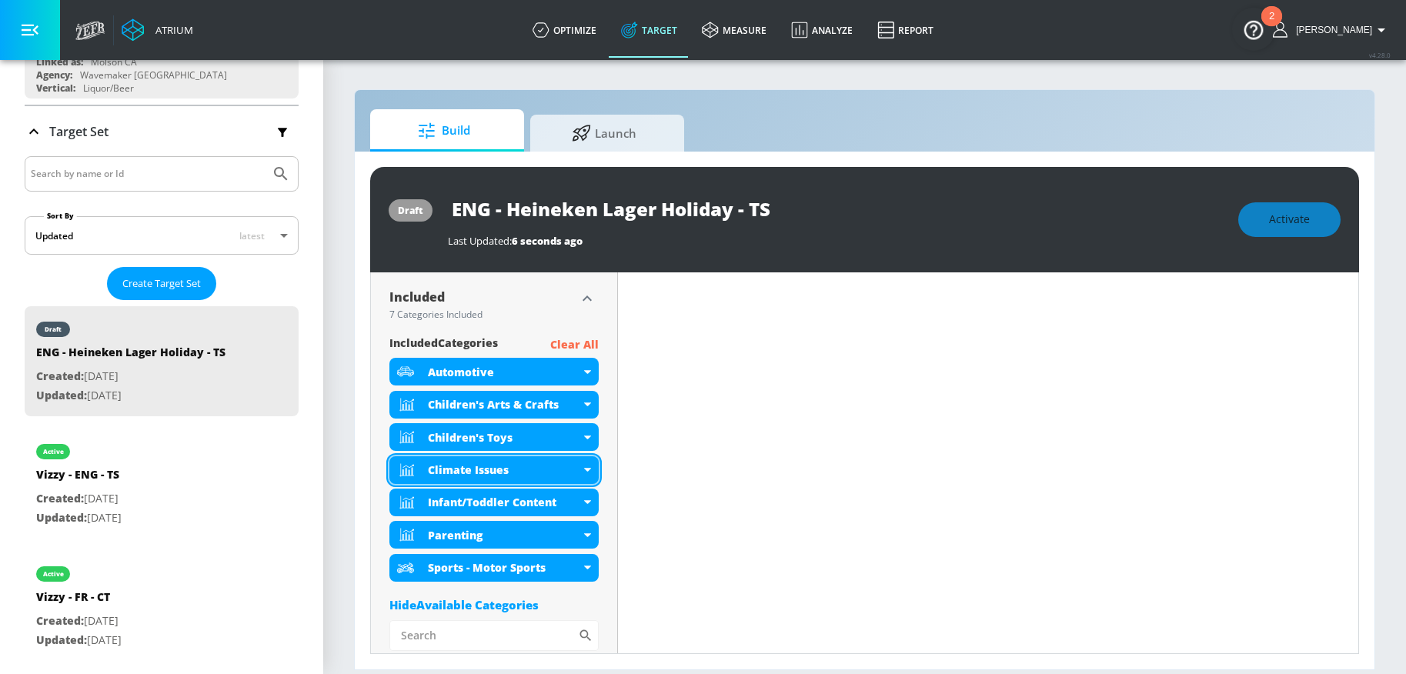
scroll to position [492, 0]
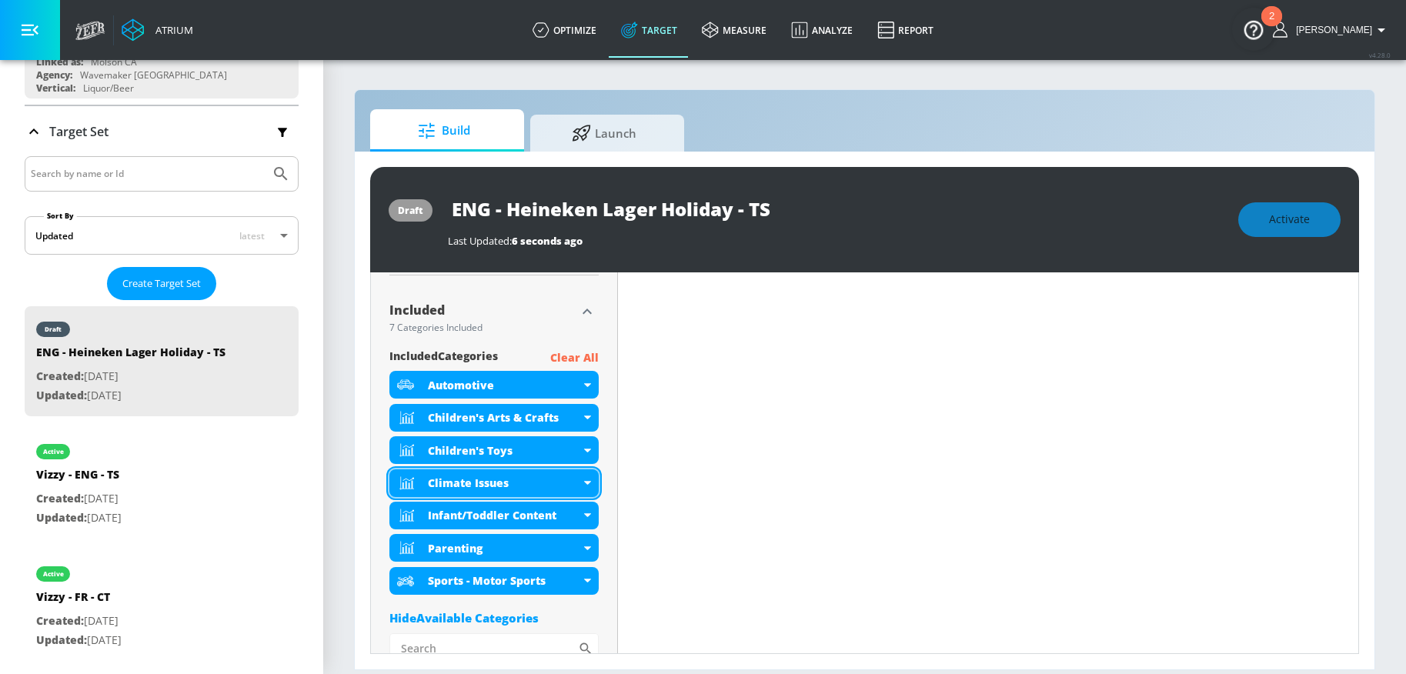
click at [585, 483] on icon at bounding box center [587, 483] width 7 height 4
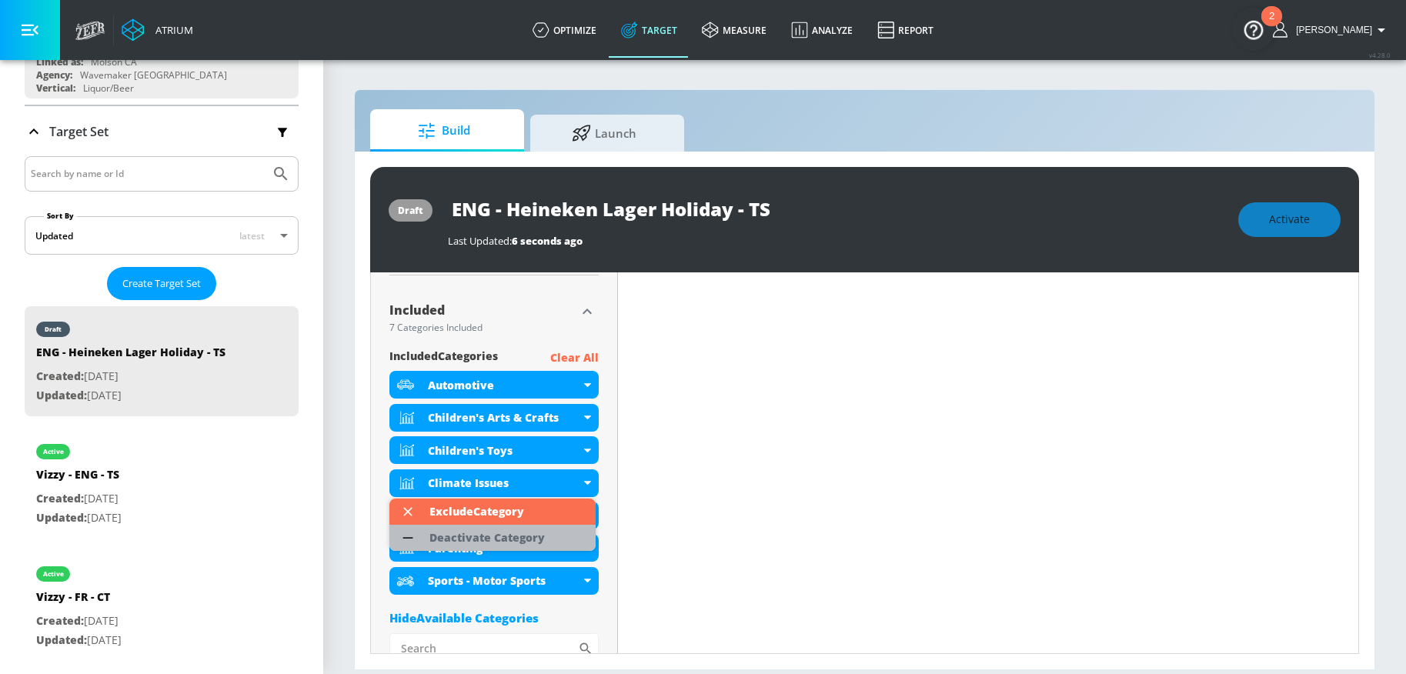
click at [551, 536] on li "Deactivate Category" at bounding box center [492, 538] width 206 height 26
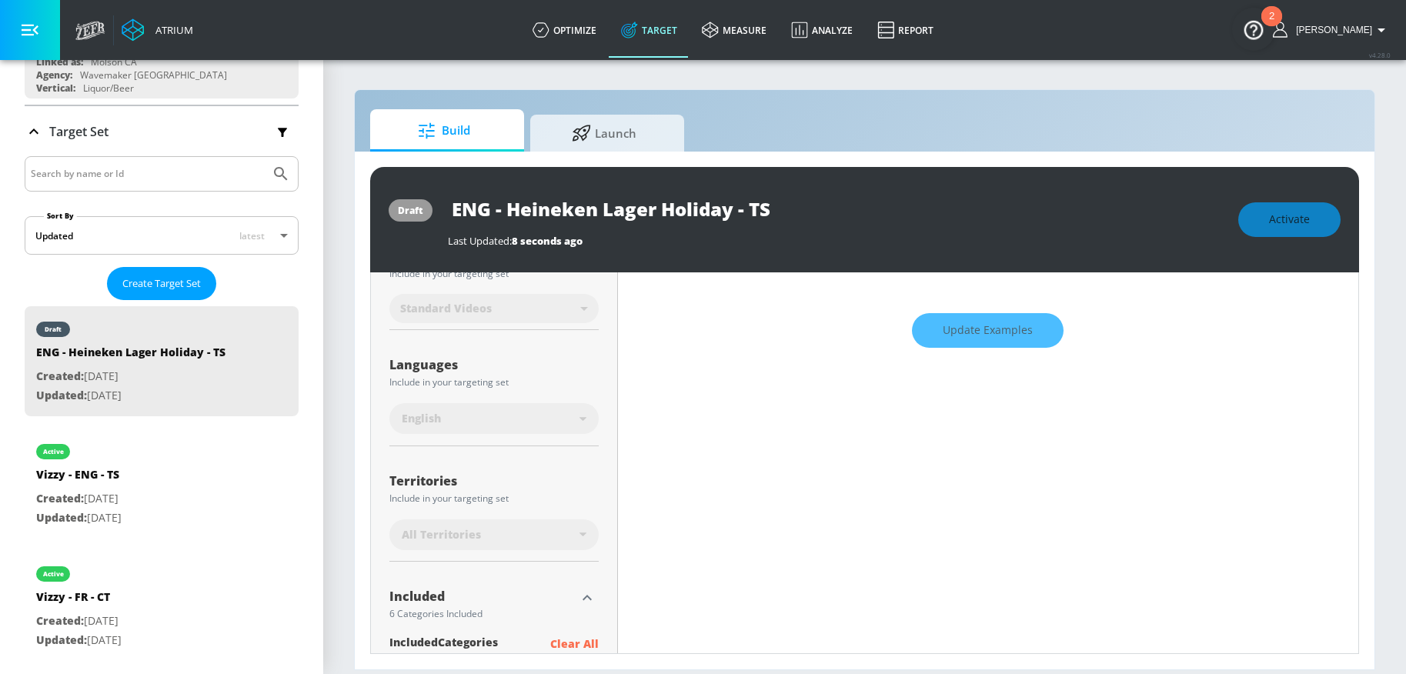
scroll to position [0, 0]
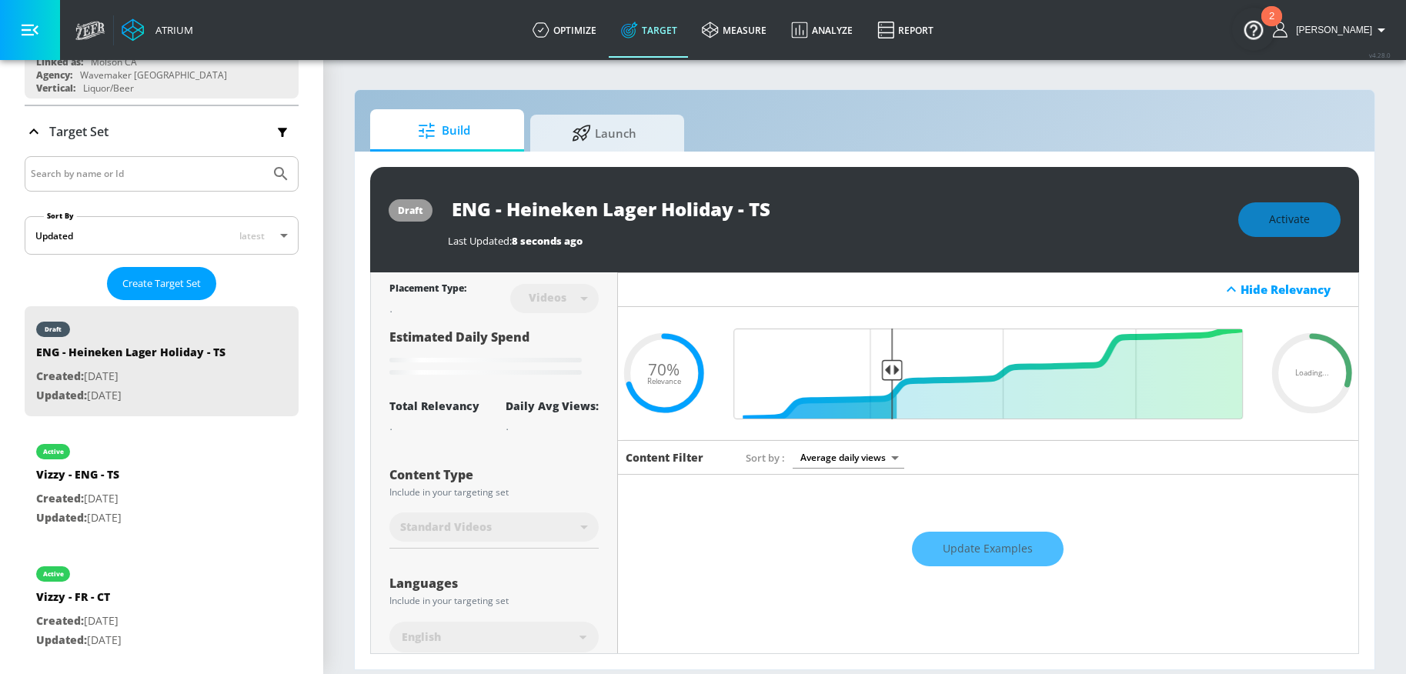
click at [959, 555] on div "Update Examples" at bounding box center [988, 549] width 741 height 54
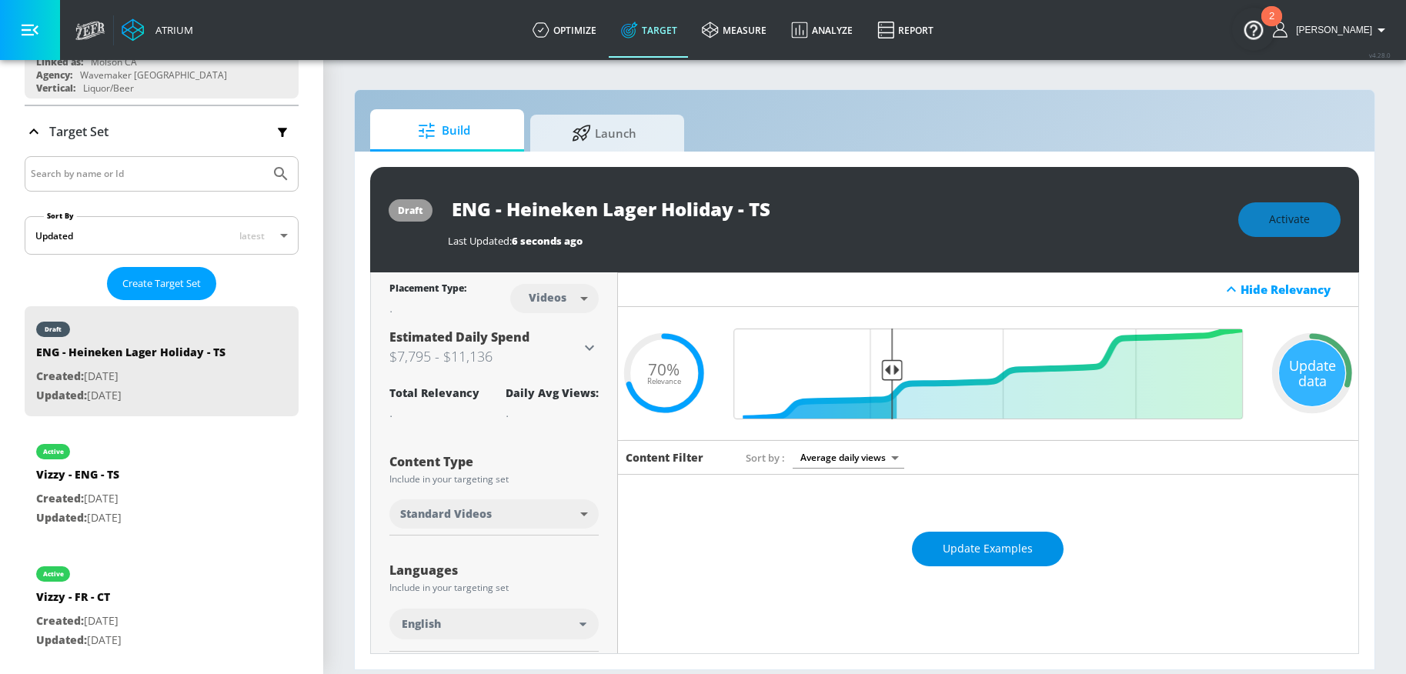
click at [954, 550] on span "Update Examples" at bounding box center [988, 549] width 90 height 19
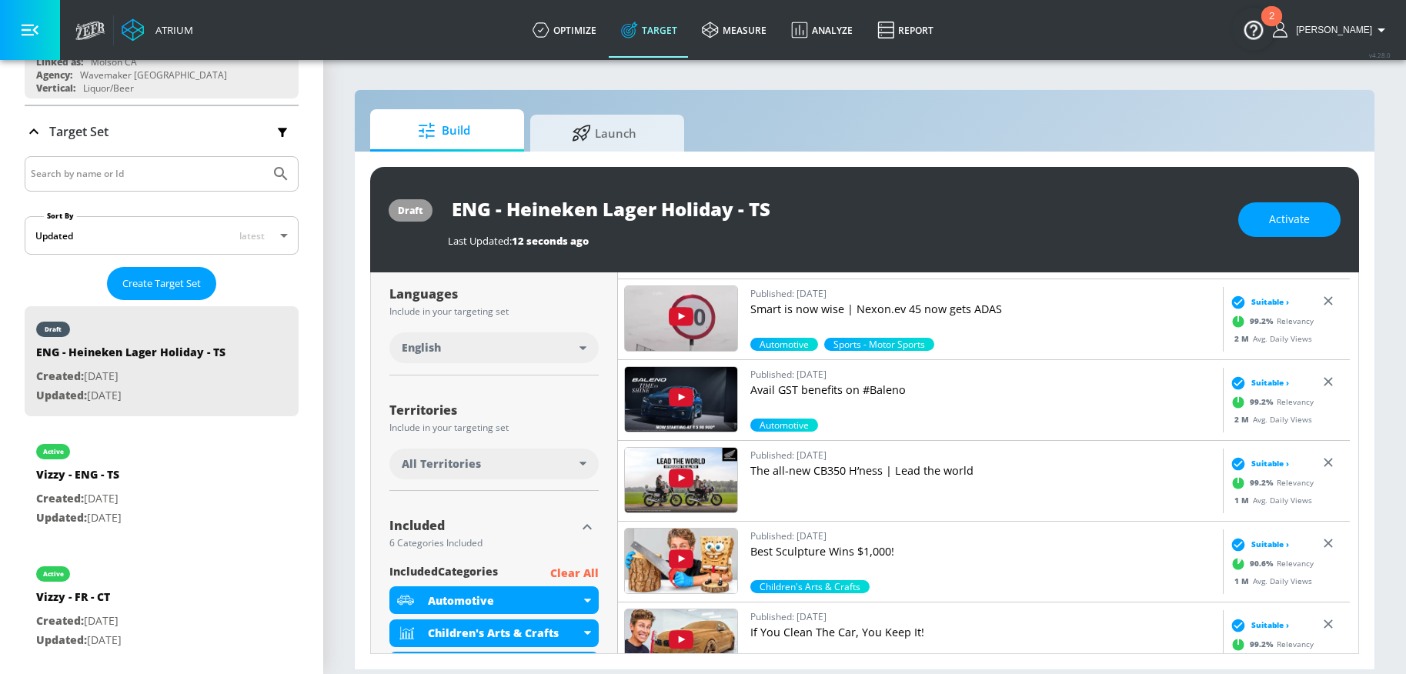
click at [571, 567] on p "Clear All" at bounding box center [574, 573] width 48 height 19
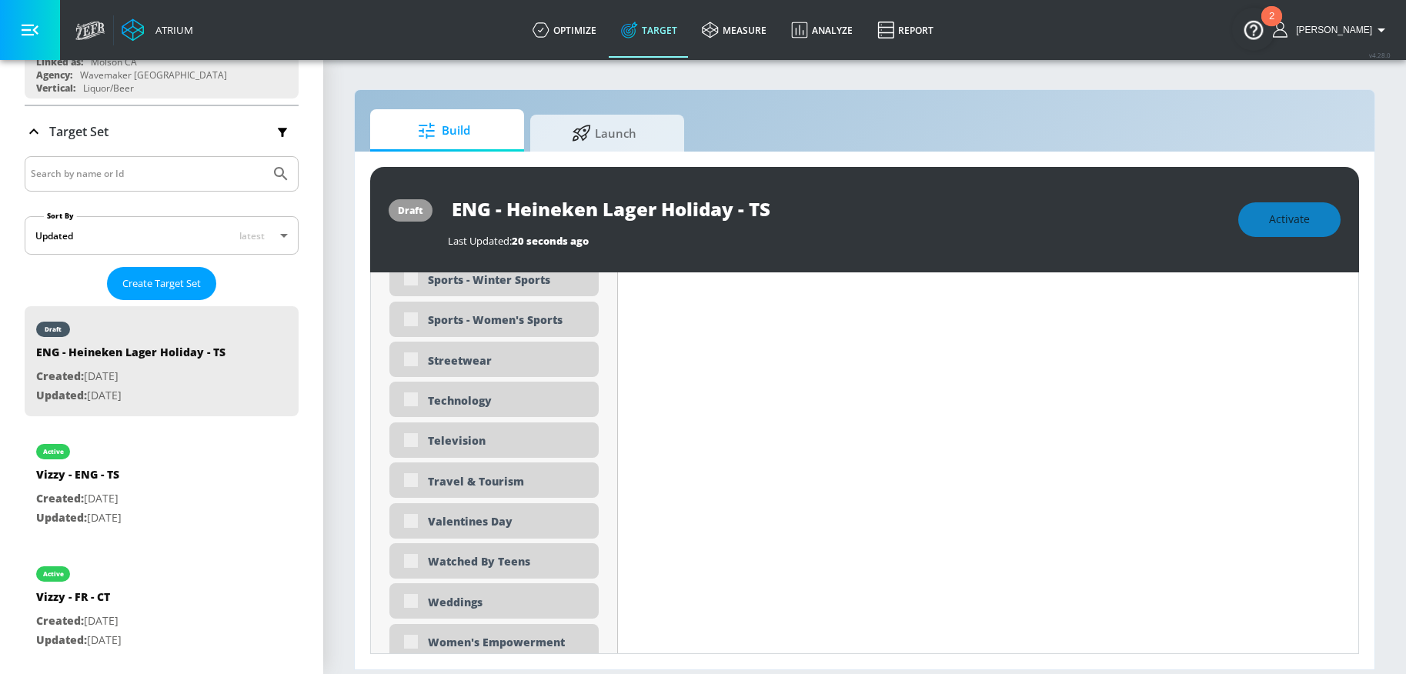
scroll to position [4811, 0]
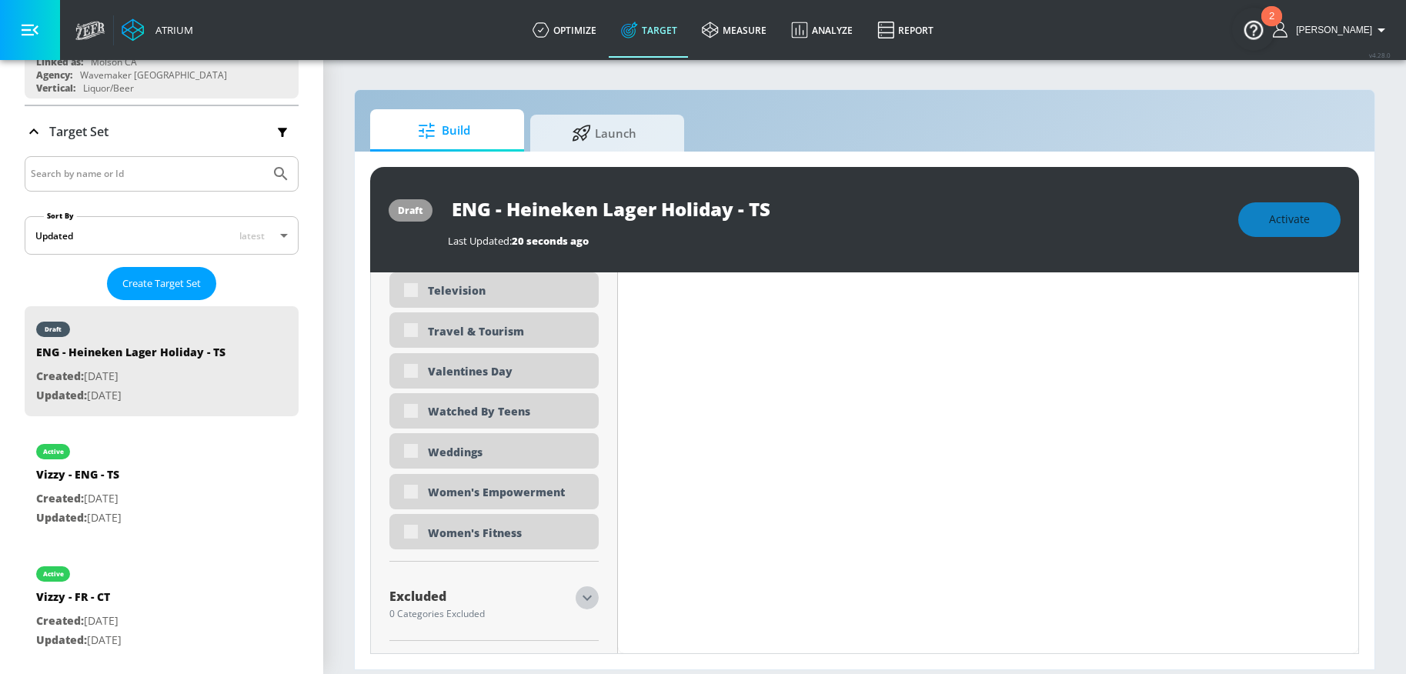
click at [589, 598] on icon "button" at bounding box center [587, 598] width 18 height 18
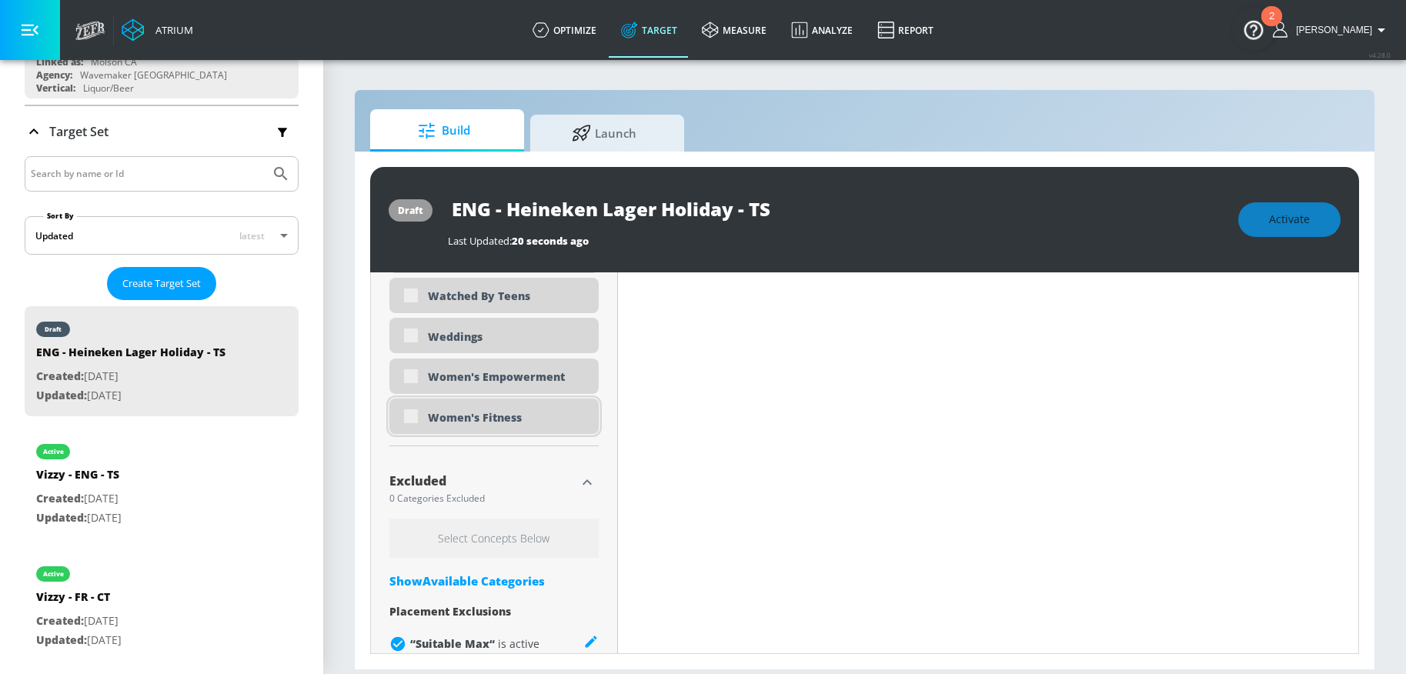
scroll to position [4953, 0]
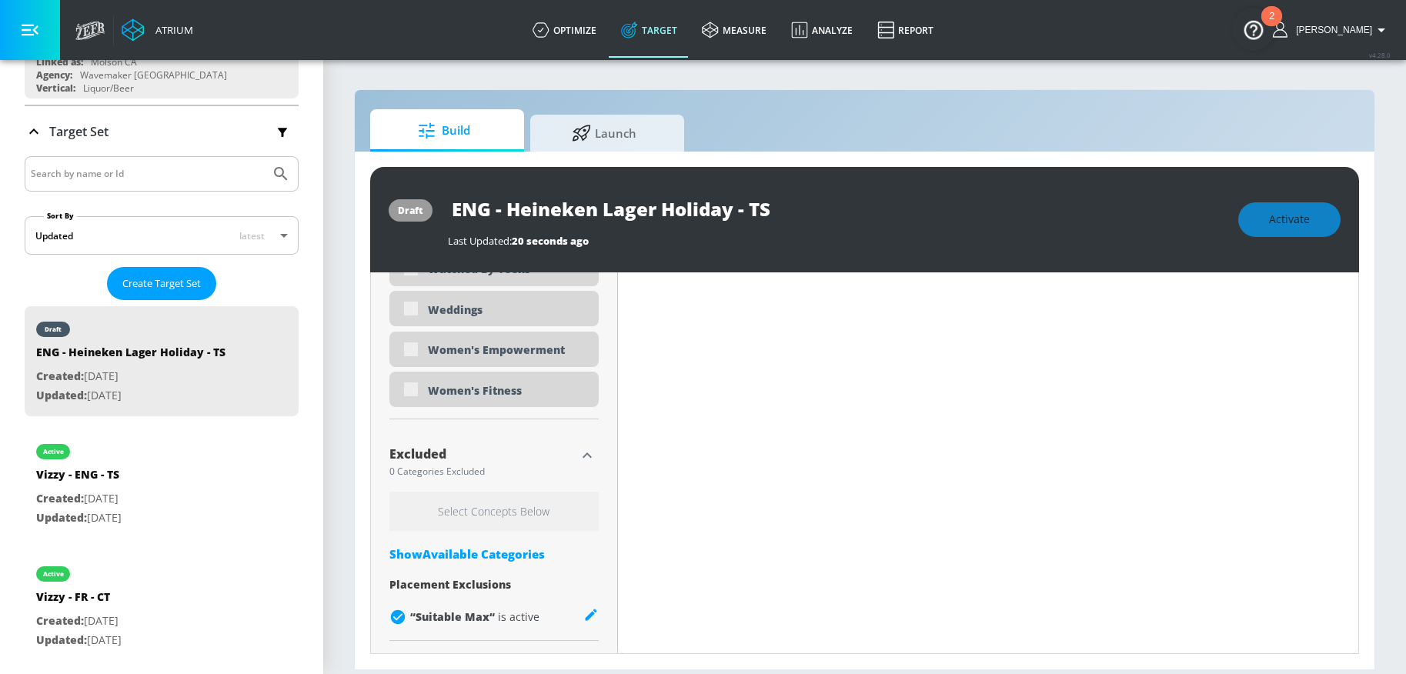
click at [433, 554] on div "Show Available Categories" at bounding box center [493, 554] width 209 height 15
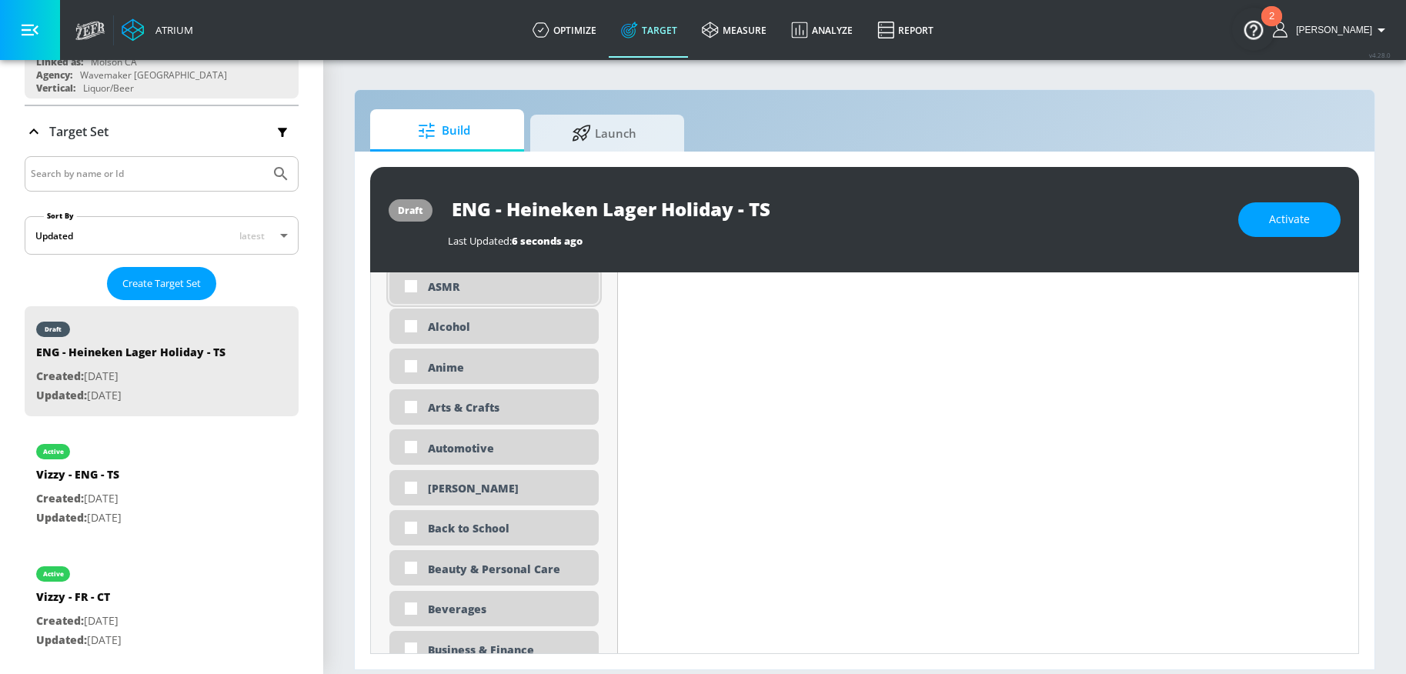
scroll to position [5080, 0]
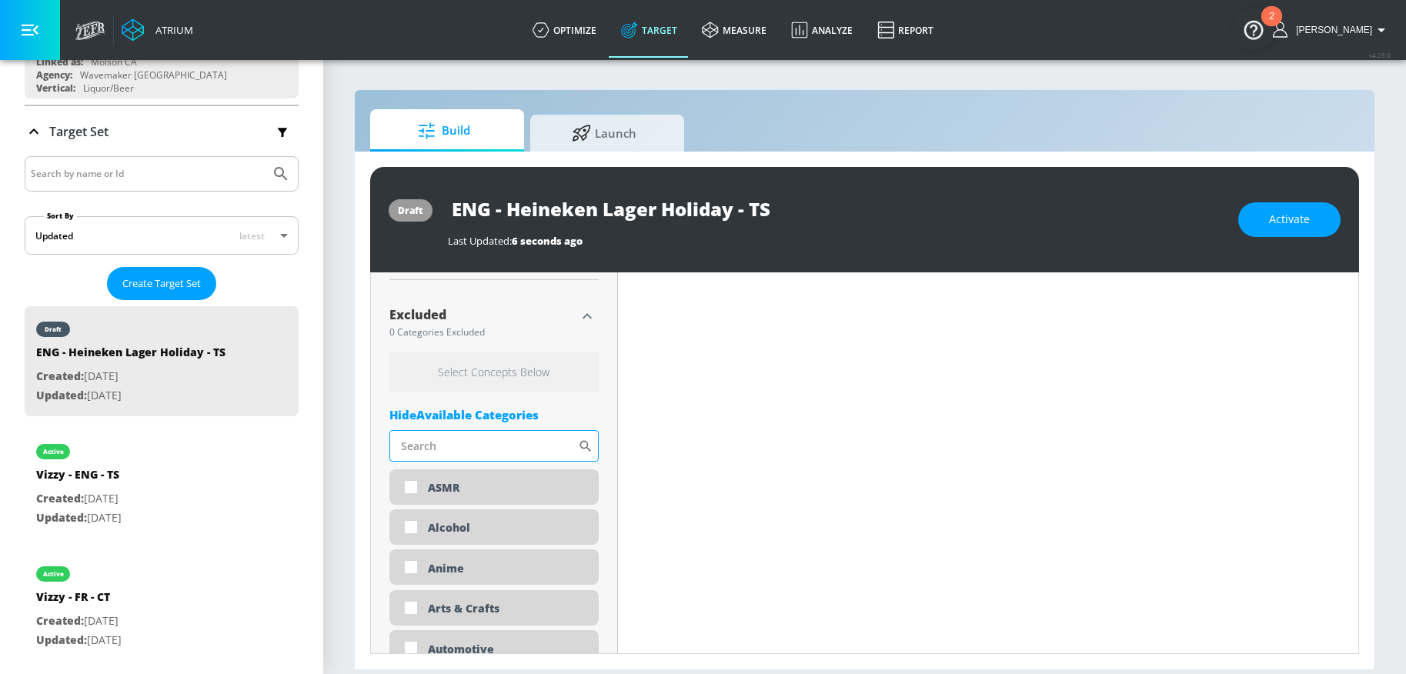
click at [460, 449] on input "Sort By" at bounding box center [483, 445] width 189 height 31
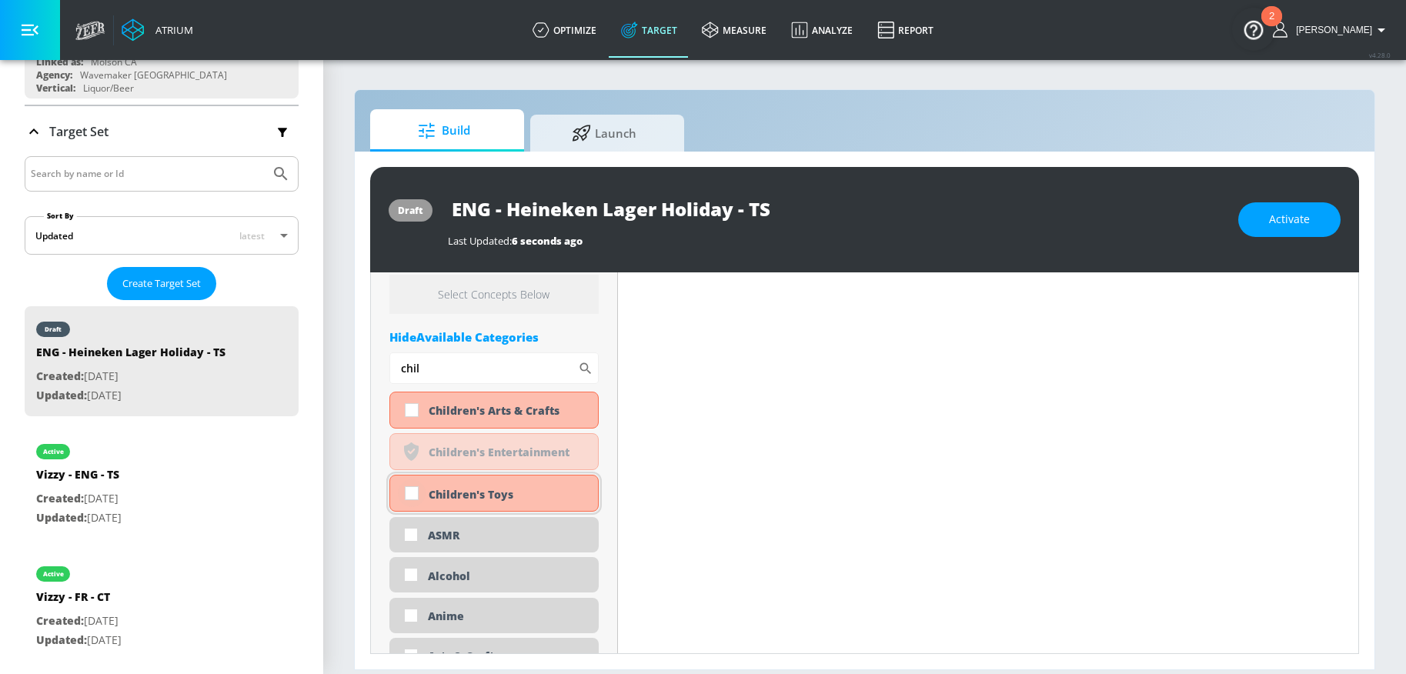
scroll to position [5160, 0]
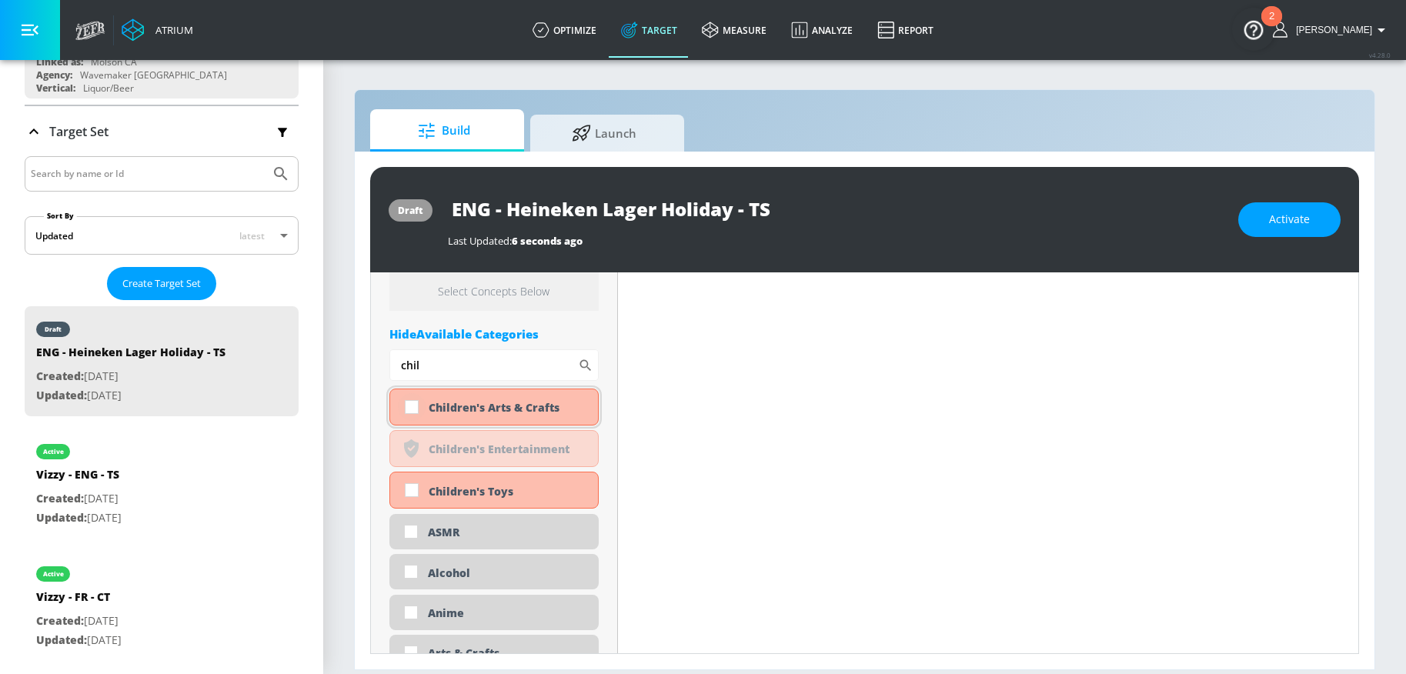
type input "chil"
click at [406, 410] on input "checkbox" at bounding box center [412, 407] width 28 height 28
checkbox input "true"
click at [405, 486] on input "checkbox" at bounding box center [412, 490] width 28 height 28
checkbox input "true"
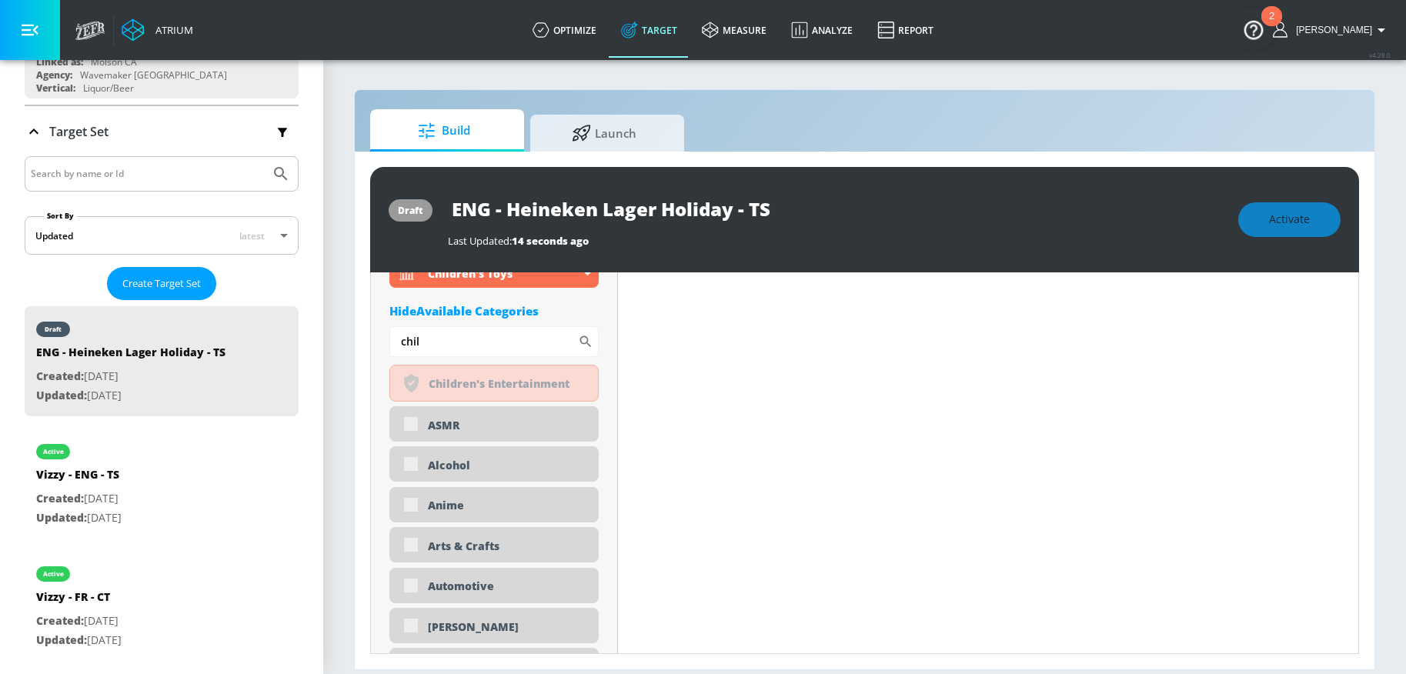
scroll to position [5093, 0]
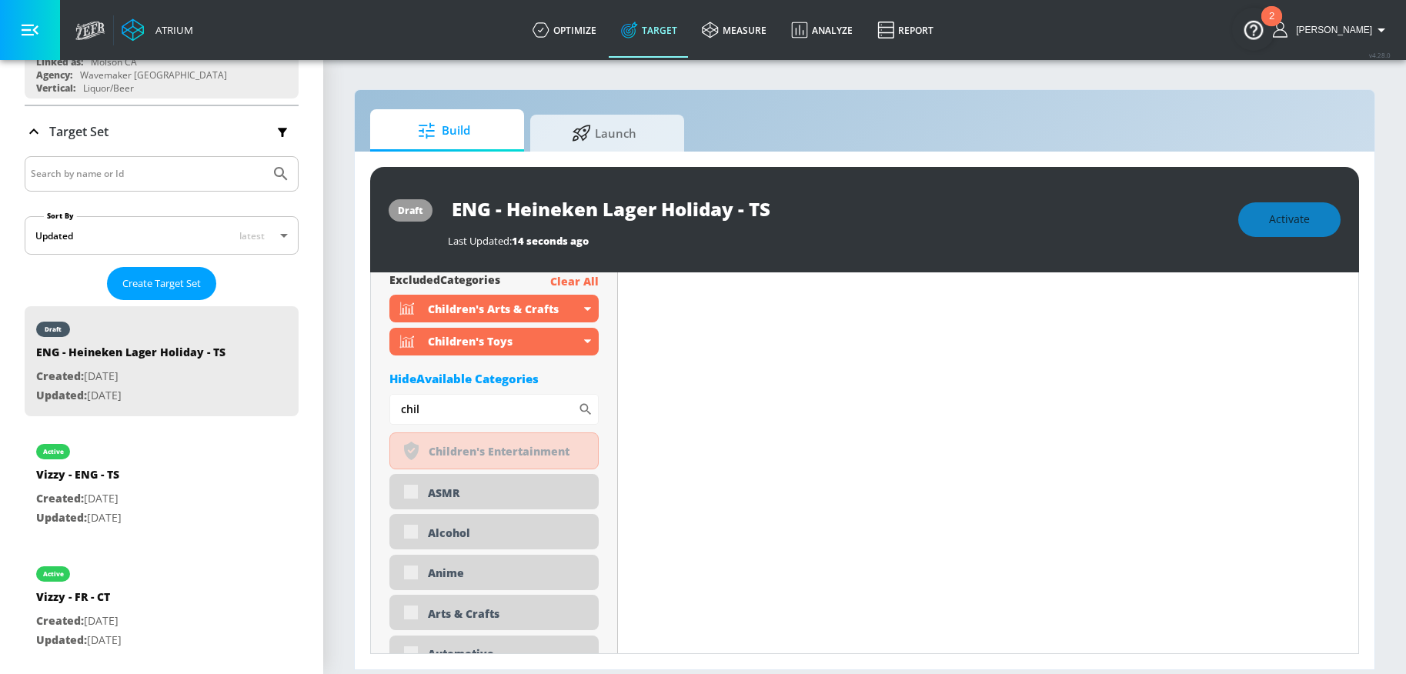
click at [345, 361] on section "Build Launch draft ENG - Heineken Lager Holiday - TS Last Updated: 14 seconds a…" at bounding box center [864, 367] width 1083 height 616
drag, startPoint x: 449, startPoint y: 400, endPoint x: 401, endPoint y: 410, distance: 48.8
click at [389, 402] on input "chil" at bounding box center [483, 409] width 189 height 31
drag, startPoint x: 429, startPoint y: 415, endPoint x: 352, endPoint y: 412, distance: 77.0
click at [352, 412] on section "Build Launch draft ENG - Heineken Lager Holiday - TS Last Updated: 14 seconds a…" at bounding box center [864, 367] width 1083 height 616
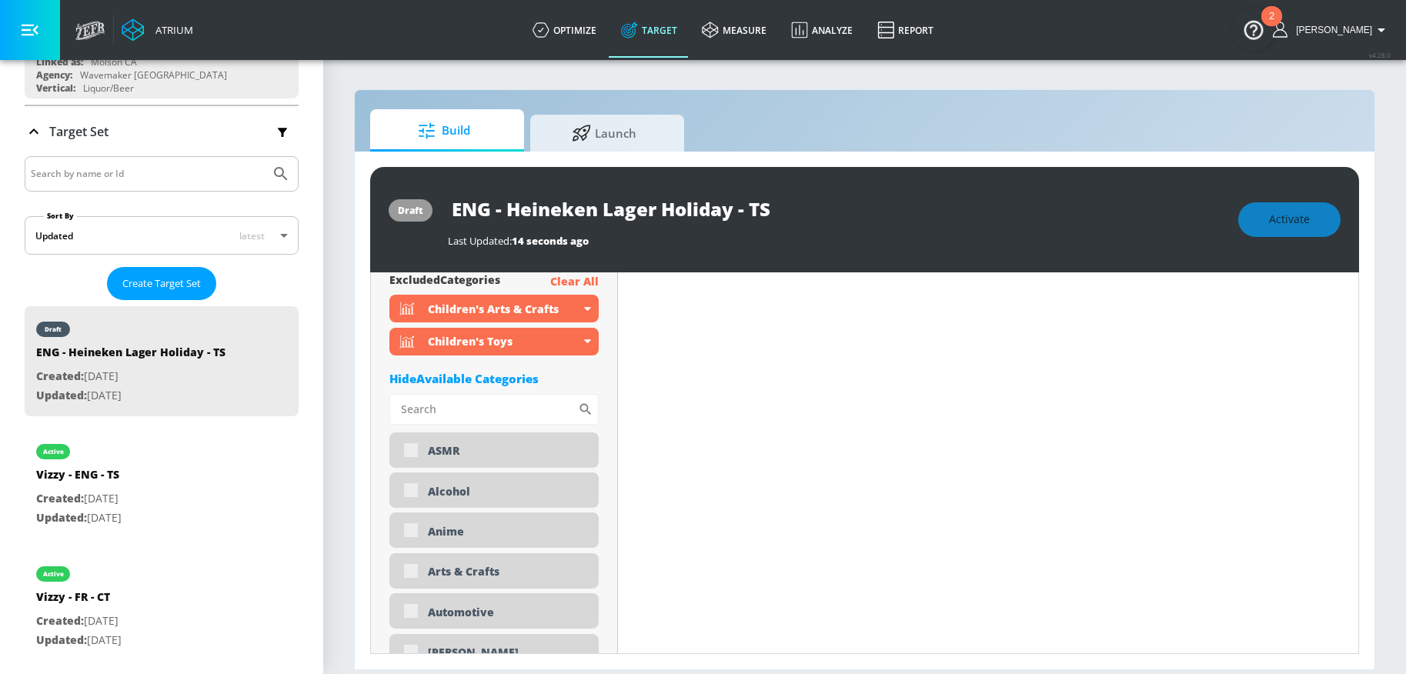
click at [368, 501] on div "draft ENG - Heineken Lager Holiday - TS Last Updated: 14 seconds ago Activate P…" at bounding box center [865, 411] width 1020 height 518
click at [426, 418] on input "Sort By" at bounding box center [483, 409] width 189 height 31
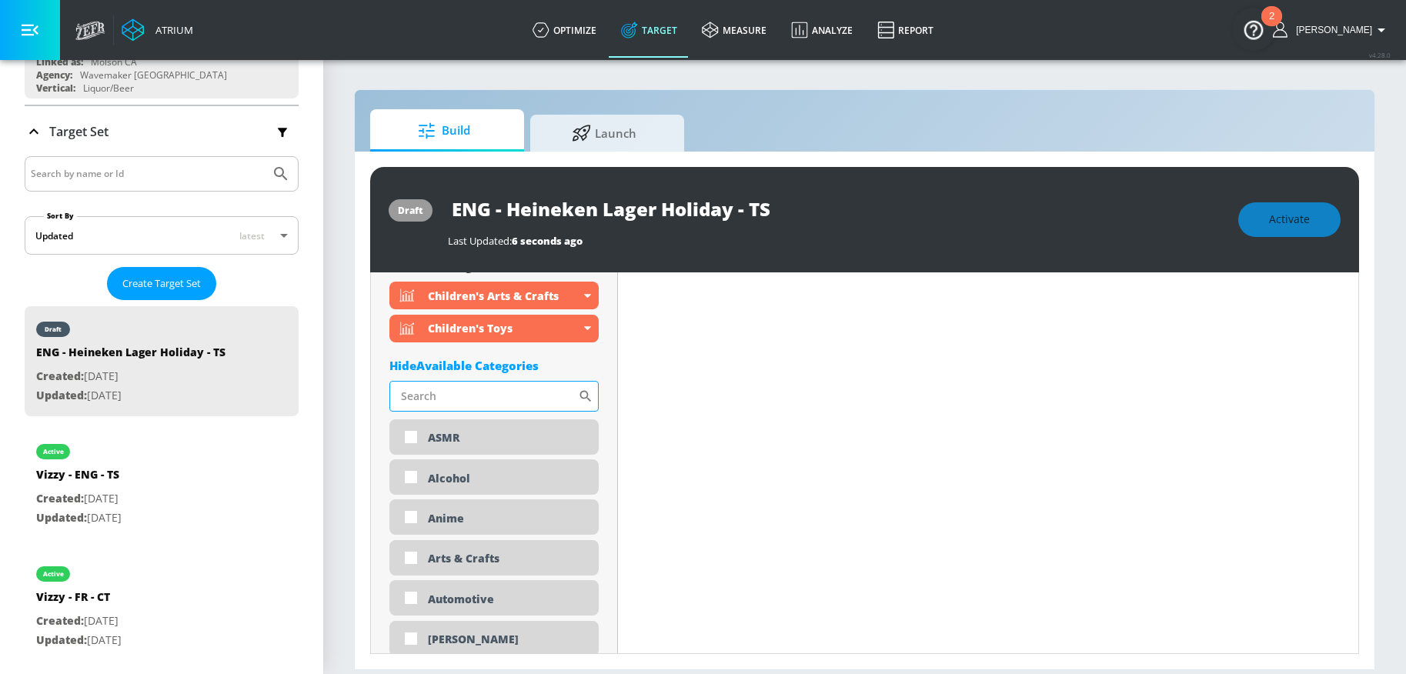
scroll to position [5080, 0]
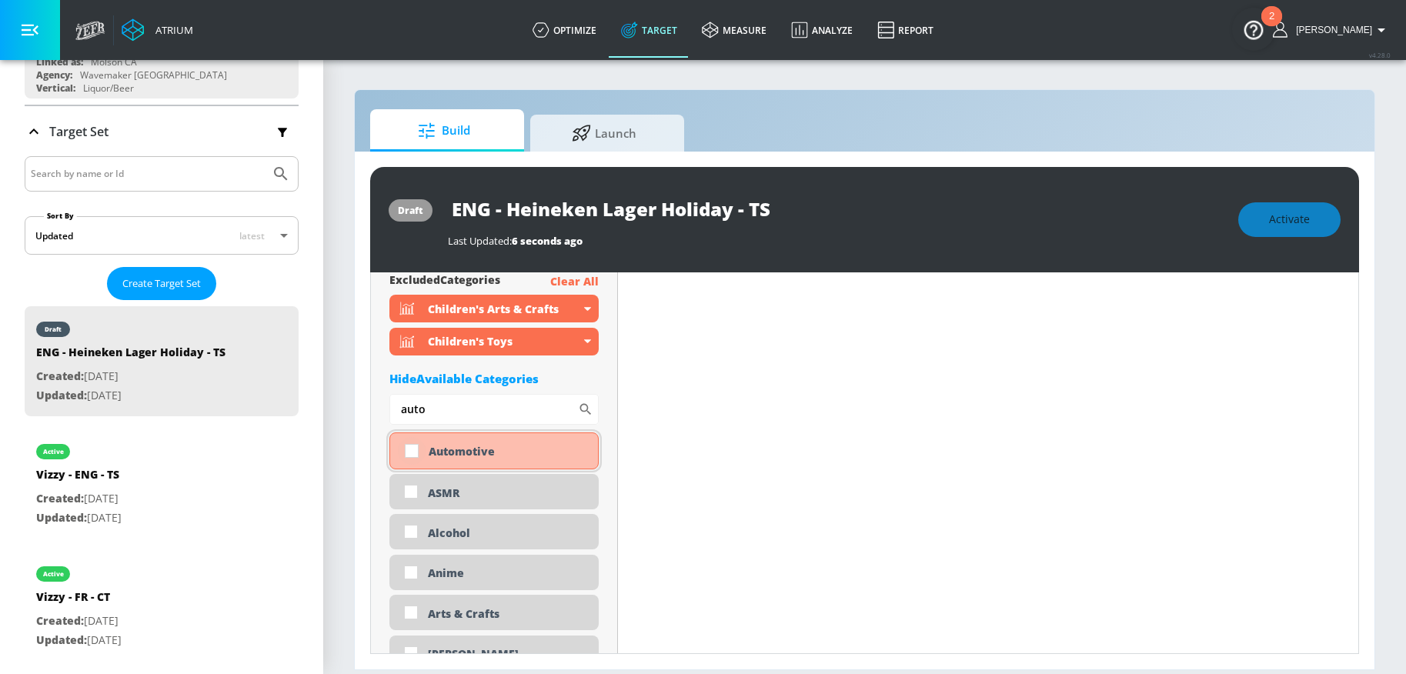
type input "auto"
click at [416, 445] on input "checkbox" at bounding box center [412, 451] width 28 height 28
checkbox input "true"
drag, startPoint x: 441, startPoint y: 410, endPoint x: 343, endPoint y: 410, distance: 98.5
click at [343, 410] on section "Build Launch draft ENG - Heineken Lager Holiday - TS Last Updated: 6 seconds ag…" at bounding box center [864, 367] width 1083 height 616
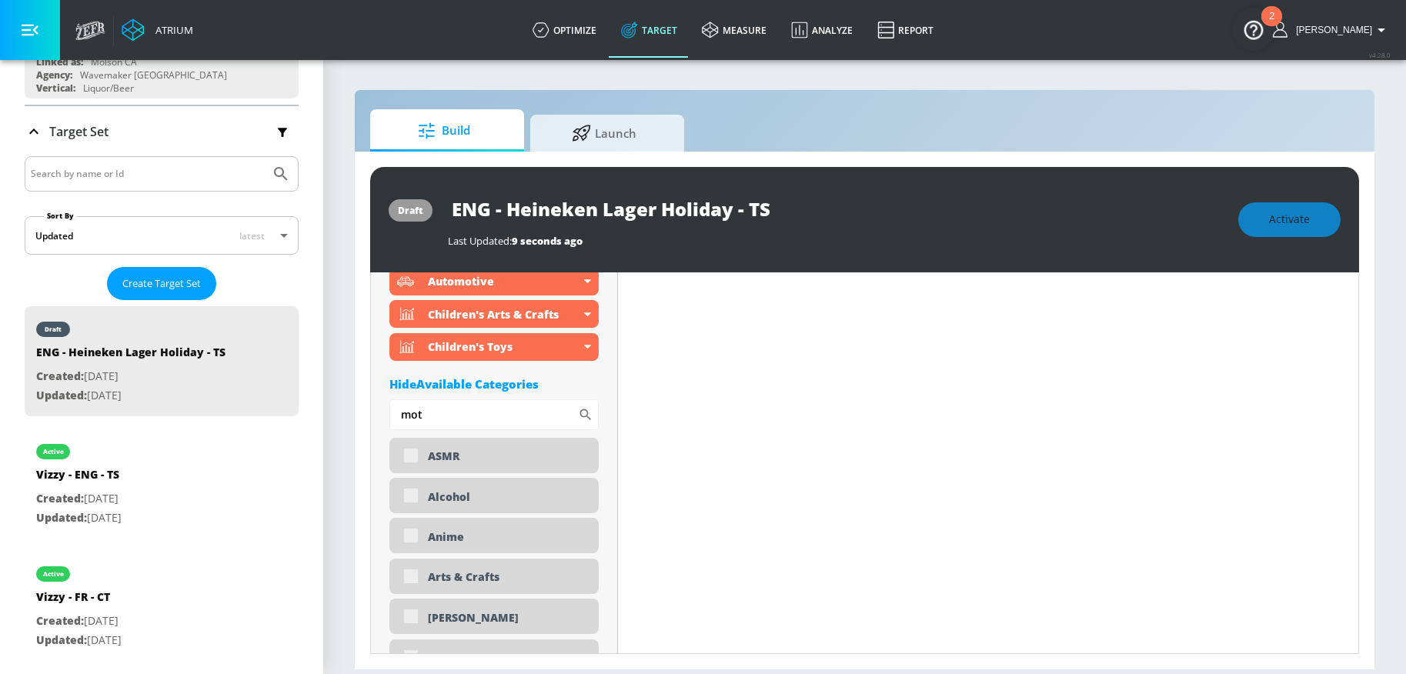
scroll to position [5053, 0]
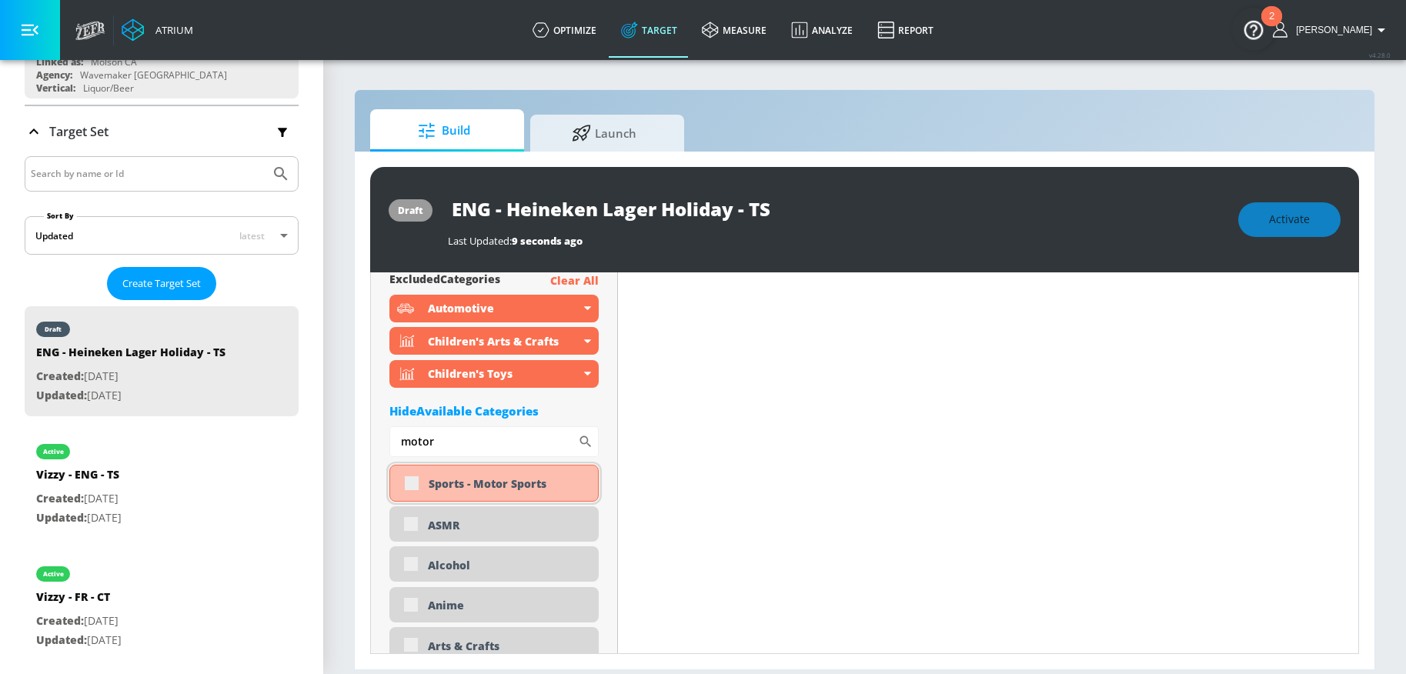
type input "motor"
click at [403, 486] on div "Sports - Motor Sports" at bounding box center [493, 483] width 209 height 37
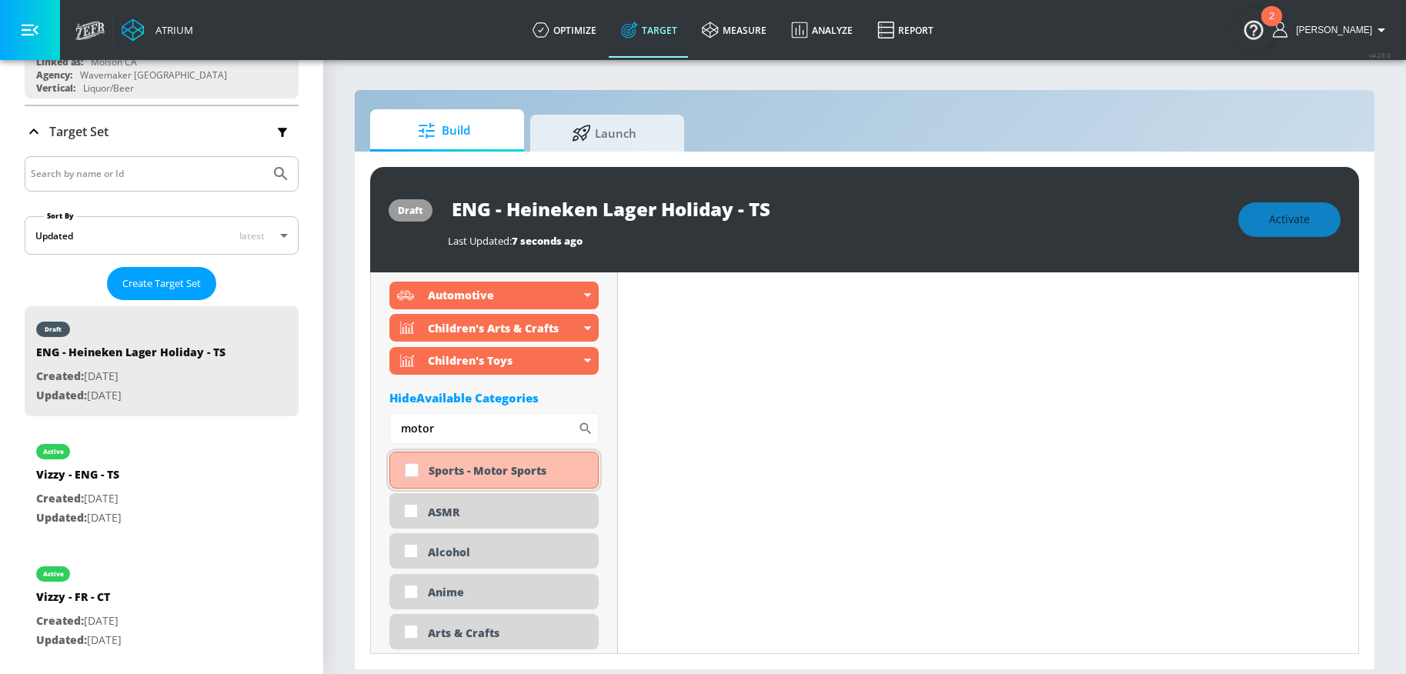
scroll to position [5040, 0]
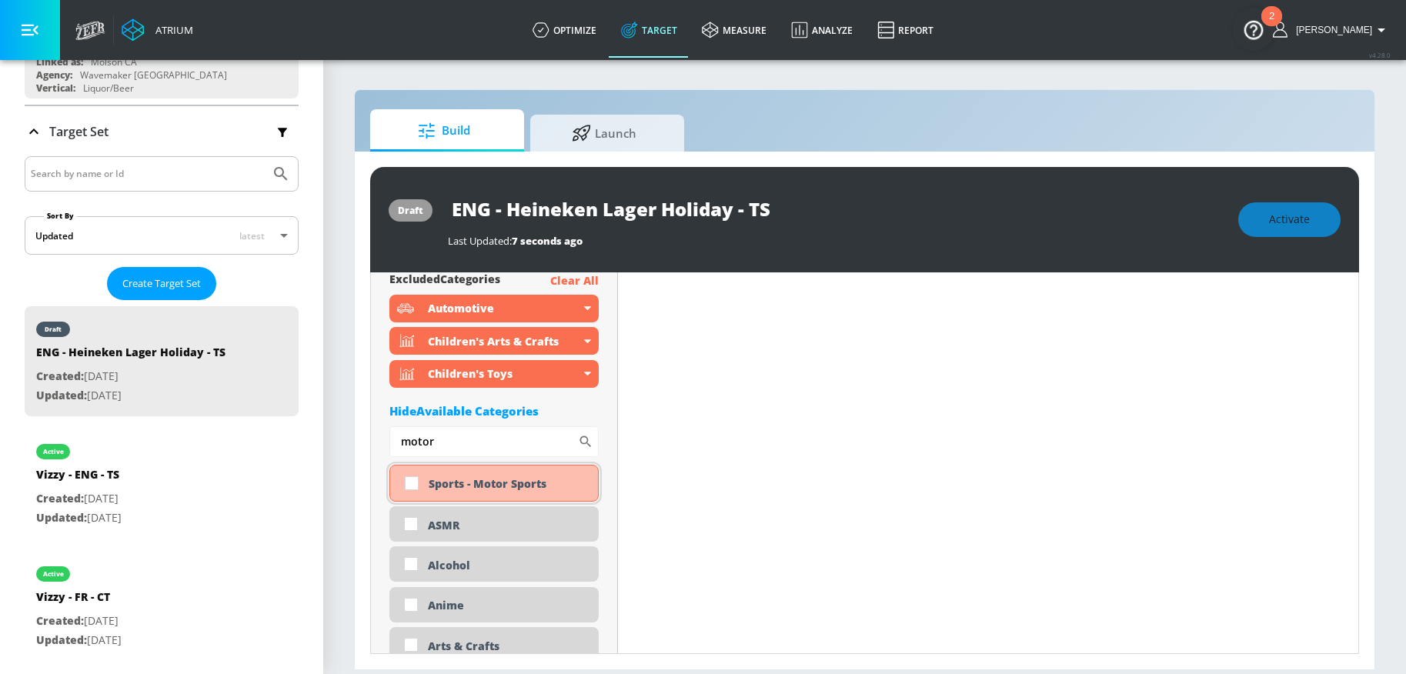
click at [415, 483] on input "checkbox" at bounding box center [412, 484] width 28 height 28
checkbox input "true"
drag, startPoint x: 473, startPoint y: 446, endPoint x: 373, endPoint y: 445, distance: 100.8
click at [373, 445] on div "Placement Type: Videos videos ​ Estimated Daily Spend $93,523 - $133,604 Activa…" at bounding box center [494, 33] width 247 height 9600
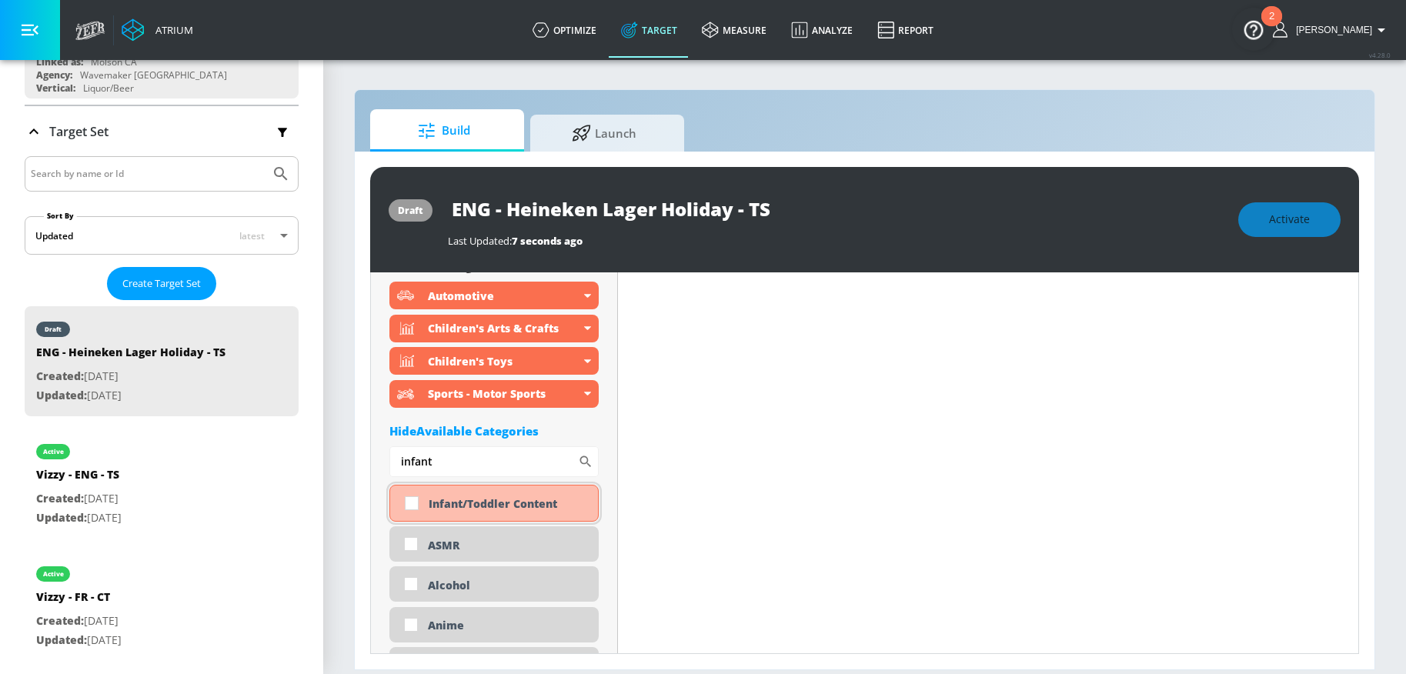
scroll to position [4999, 0]
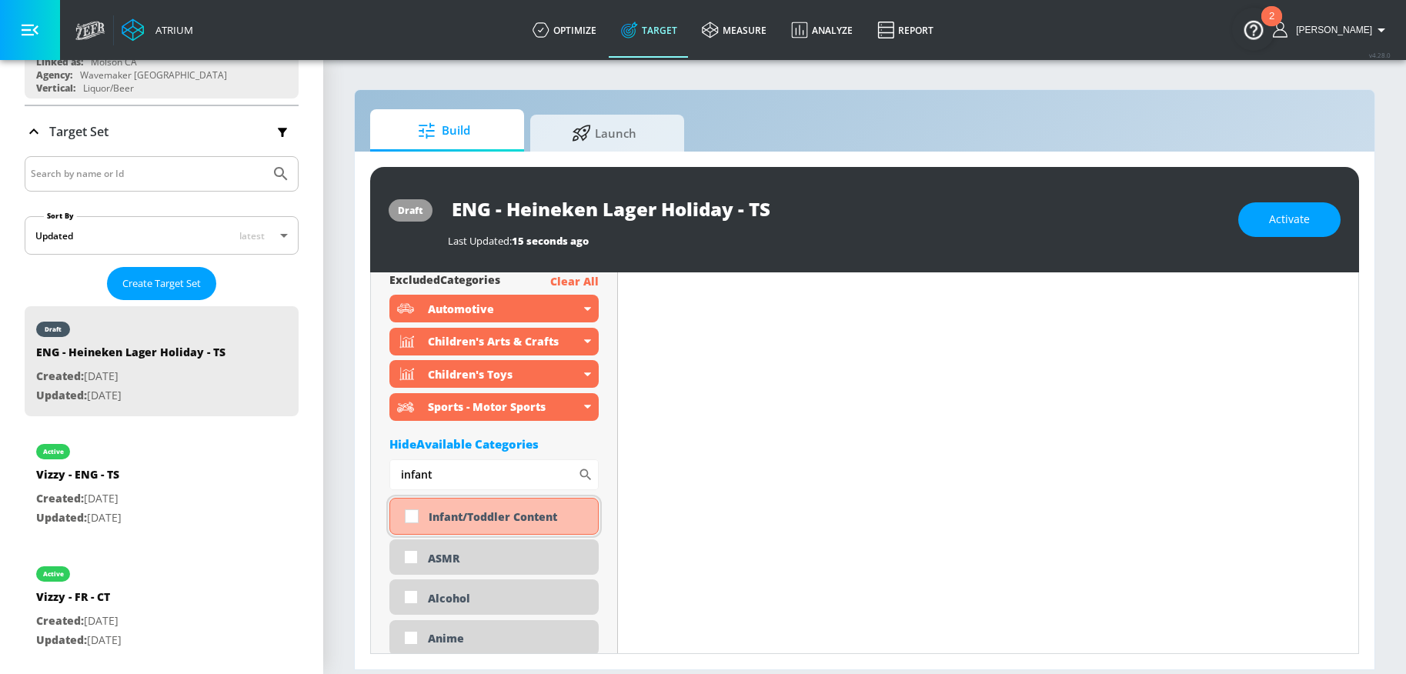
type input "infant"
click at [411, 519] on input "checkbox" at bounding box center [412, 517] width 28 height 28
checkbox input "true"
drag, startPoint x: 460, startPoint y: 480, endPoint x: 386, endPoint y: 472, distance: 74.4
click at [387, 472] on div "Placement Type: Videos videos ​ Estimated Daily Spend $93,370 - $133,386 Activa…" at bounding box center [494, 50] width 247 height 9552
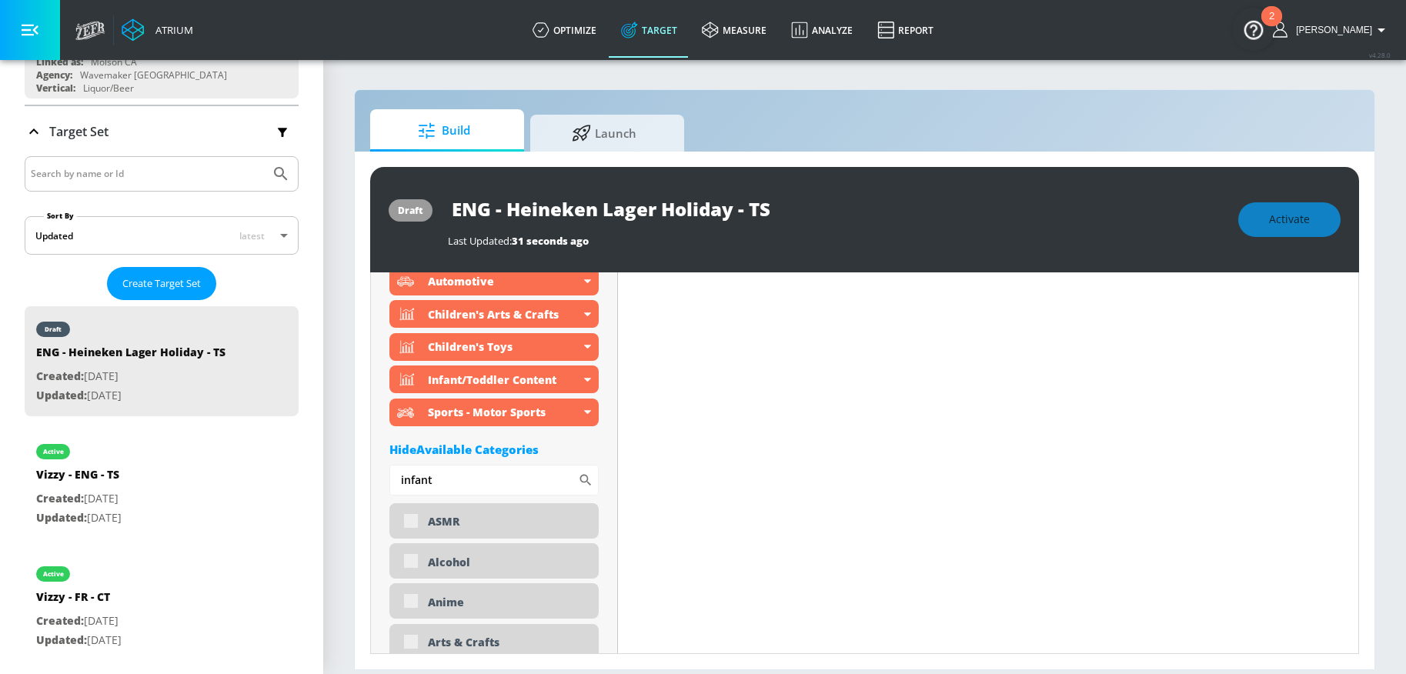
scroll to position [4972, 0]
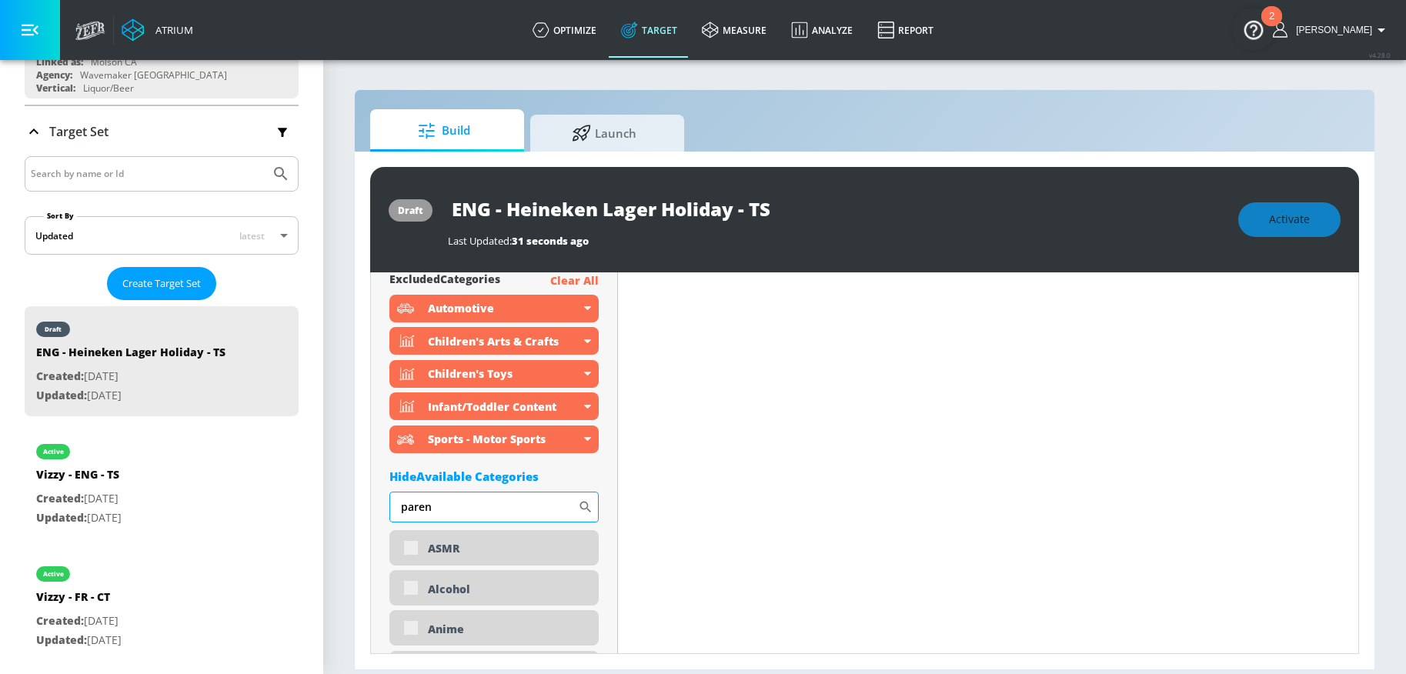
type input "parent"
